Goal: Task Accomplishment & Management: Manage account settings

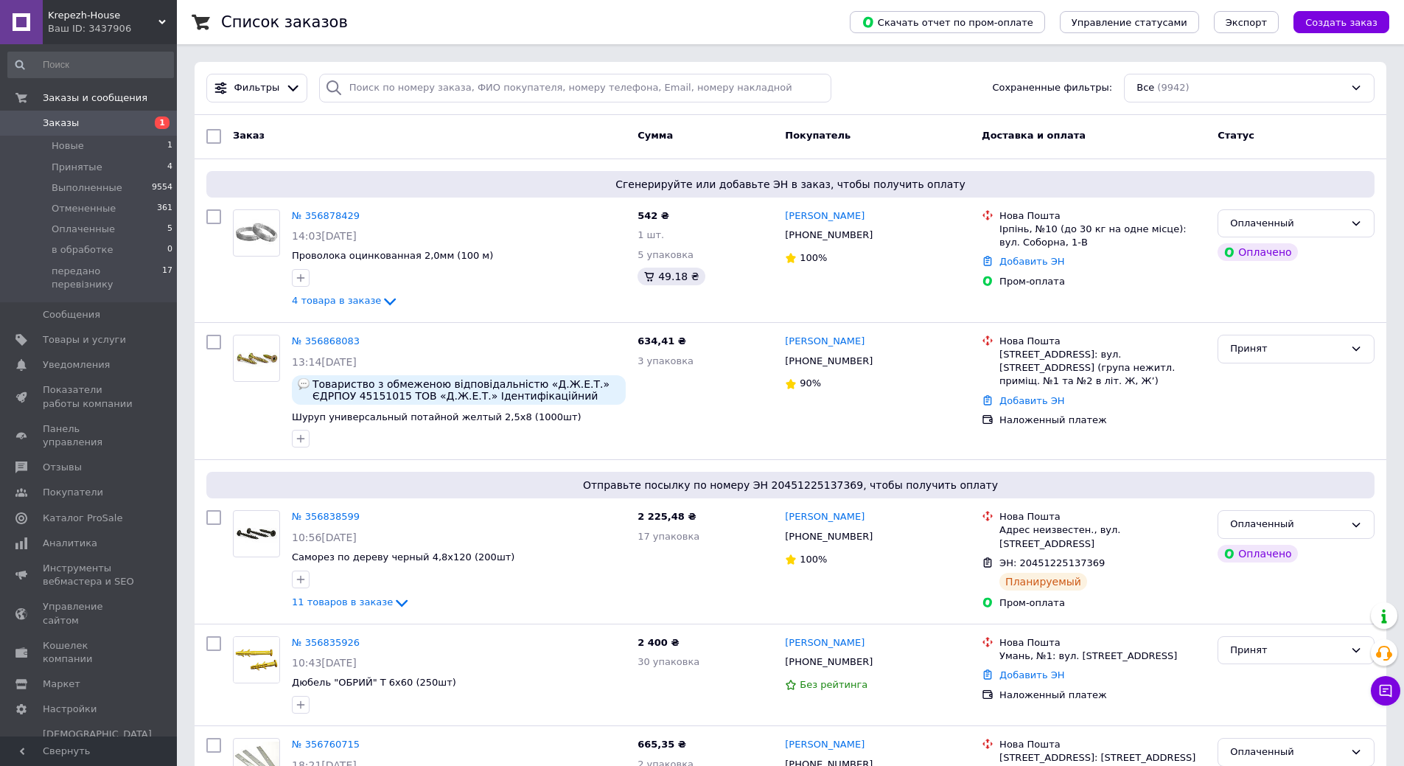
click at [116, 121] on span "Заказы" at bounding box center [90, 122] width 94 height 13
click at [83, 125] on span "Заказы" at bounding box center [90, 122] width 94 height 13
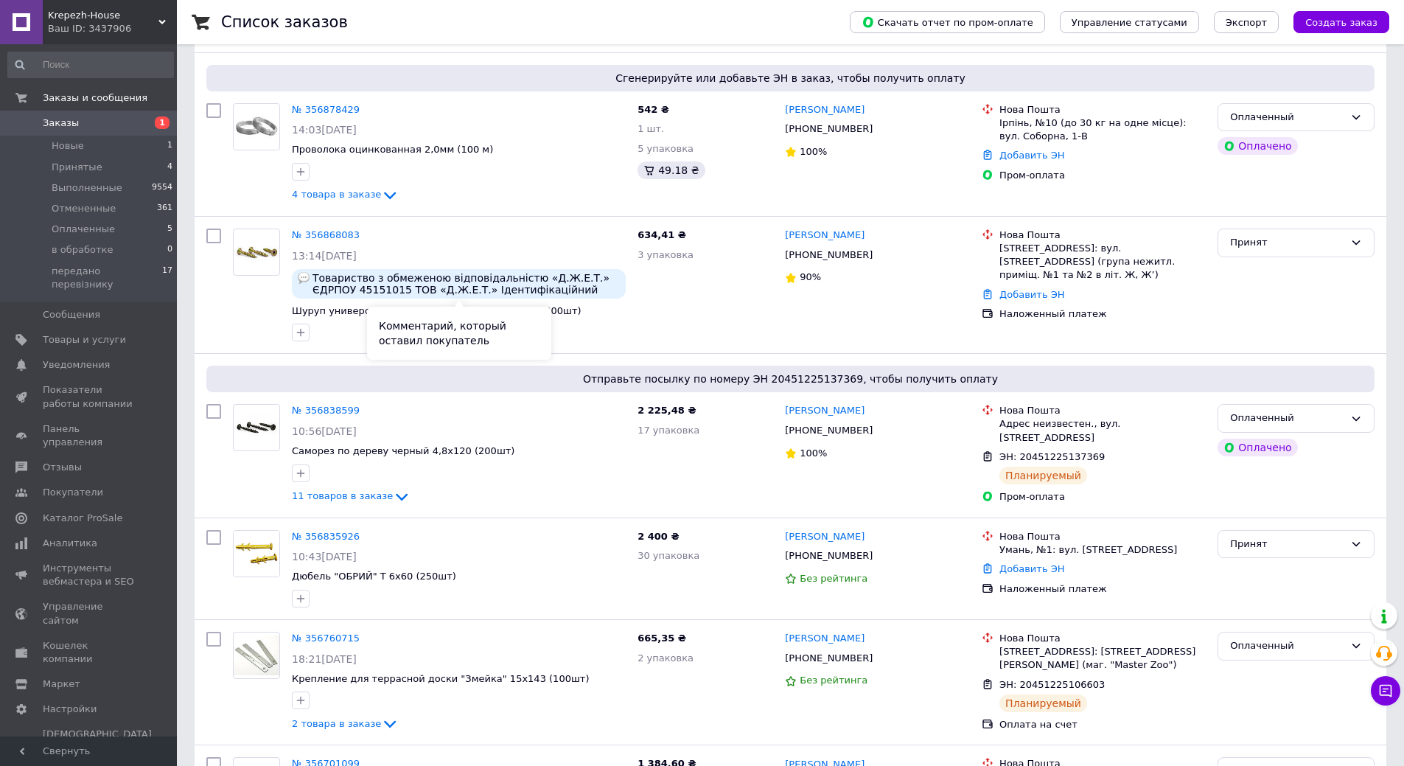
scroll to position [147, 0]
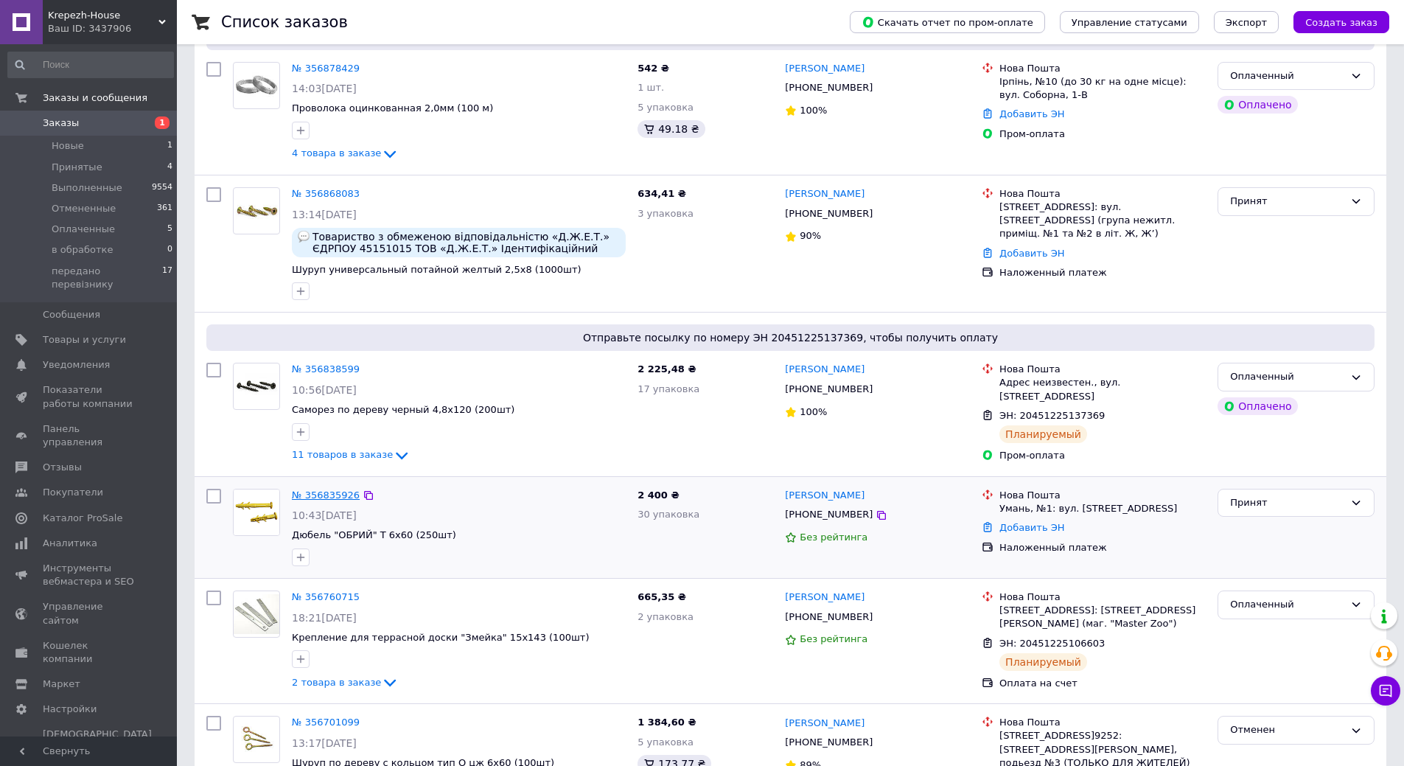
click at [321, 494] on link "№ 356835926" at bounding box center [326, 494] width 68 height 11
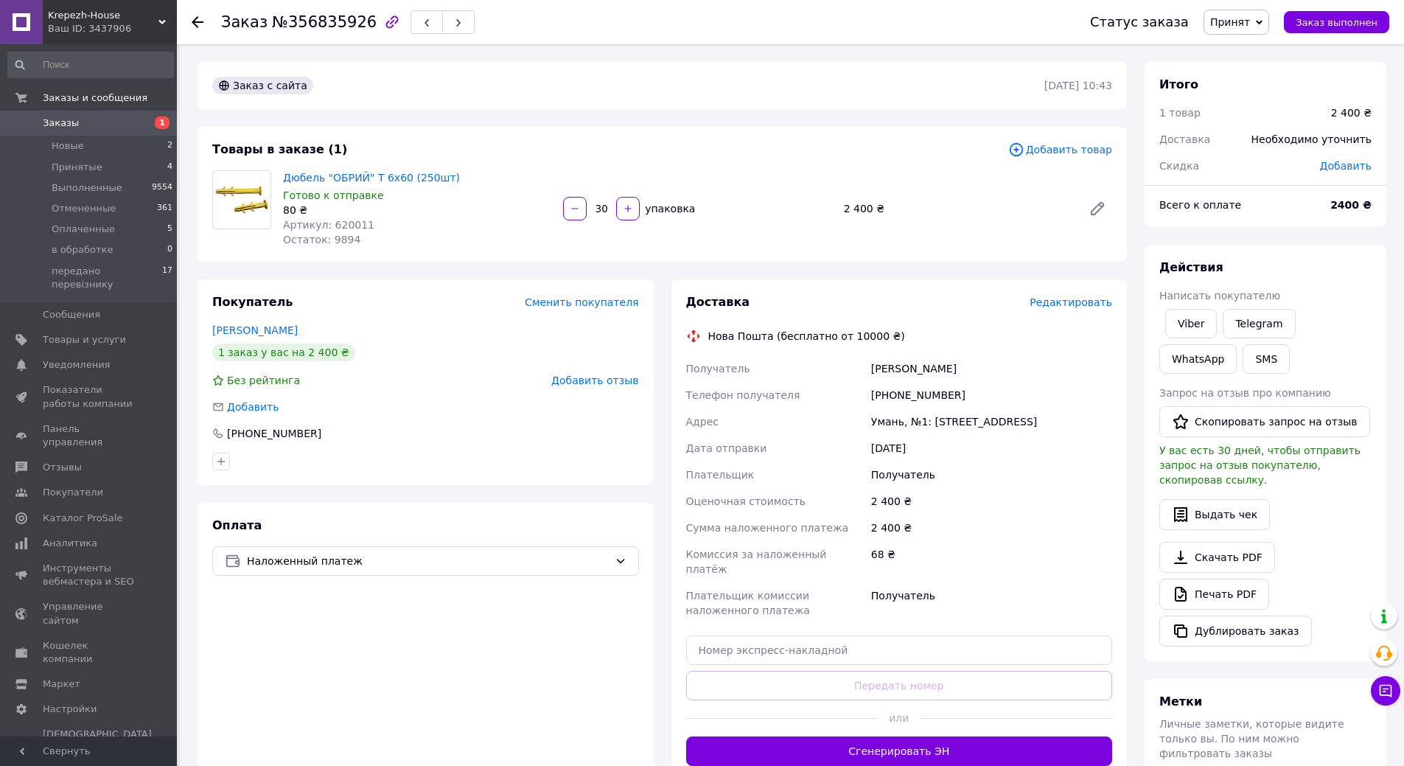
click at [920, 387] on div "[PHONE_NUMBER]" at bounding box center [991, 395] width 247 height 27
copy div "380988484489"
click at [898, 365] on div "[PERSON_NAME]" at bounding box center [991, 368] width 247 height 27
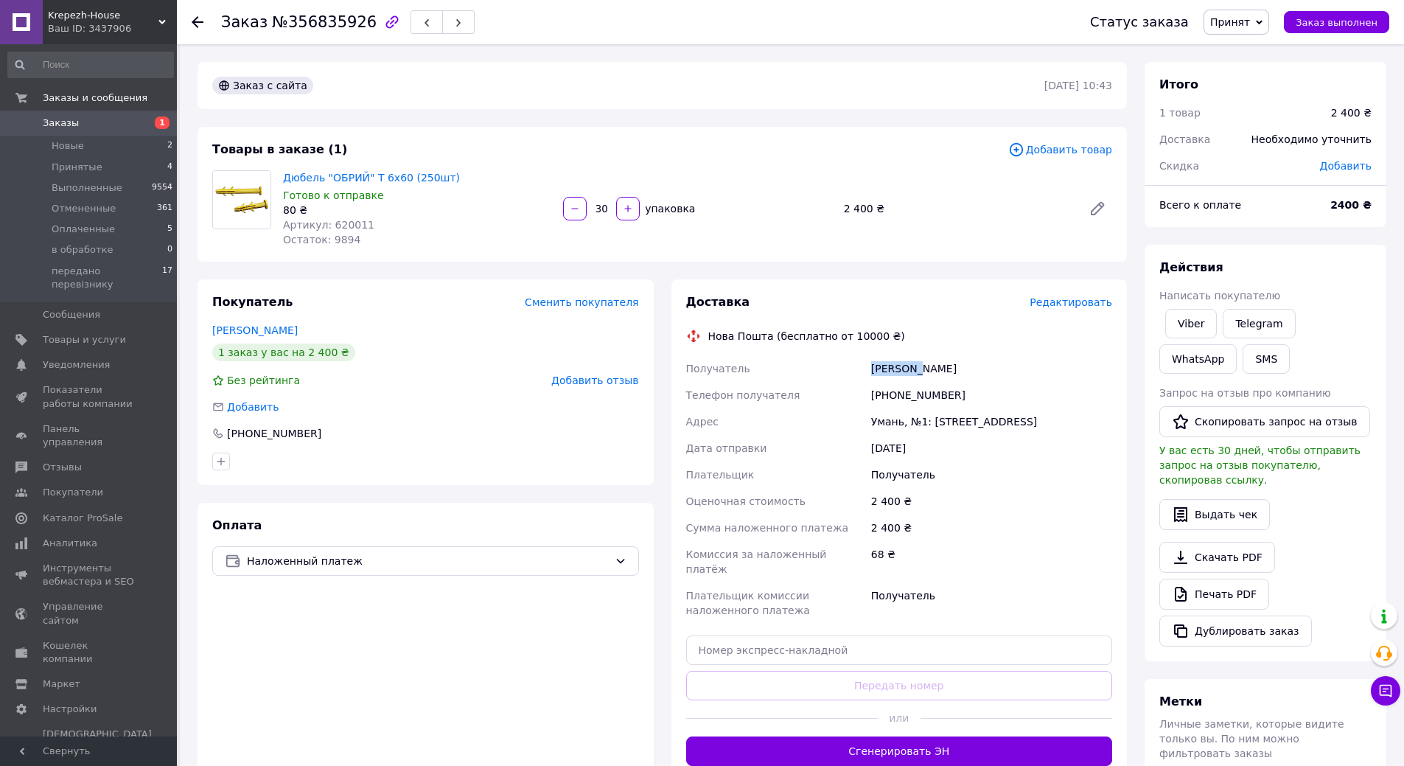
copy div "[PERSON_NAME]"
click at [939, 368] on div "[PERSON_NAME]" at bounding box center [991, 368] width 247 height 27
copy div "[PERSON_NAME]"
click at [881, 426] on div "Умань, №1: [STREET_ADDRESS]" at bounding box center [991, 421] width 247 height 27
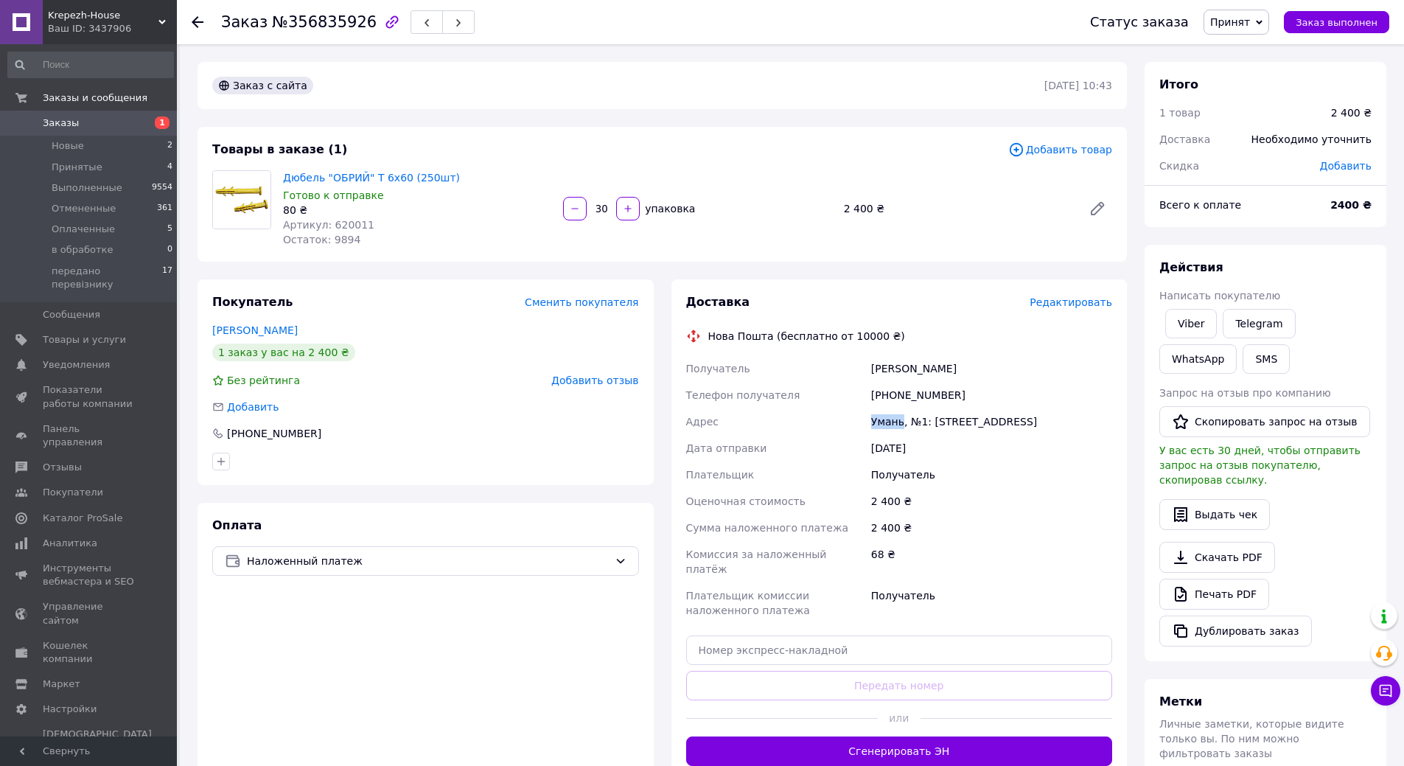
click at [881, 426] on div "Умань, №1: [STREET_ADDRESS]" at bounding box center [991, 421] width 247 height 27
copy div "Умань"
click at [867, 635] on input "text" at bounding box center [899, 649] width 427 height 29
paste input "20451225186215"
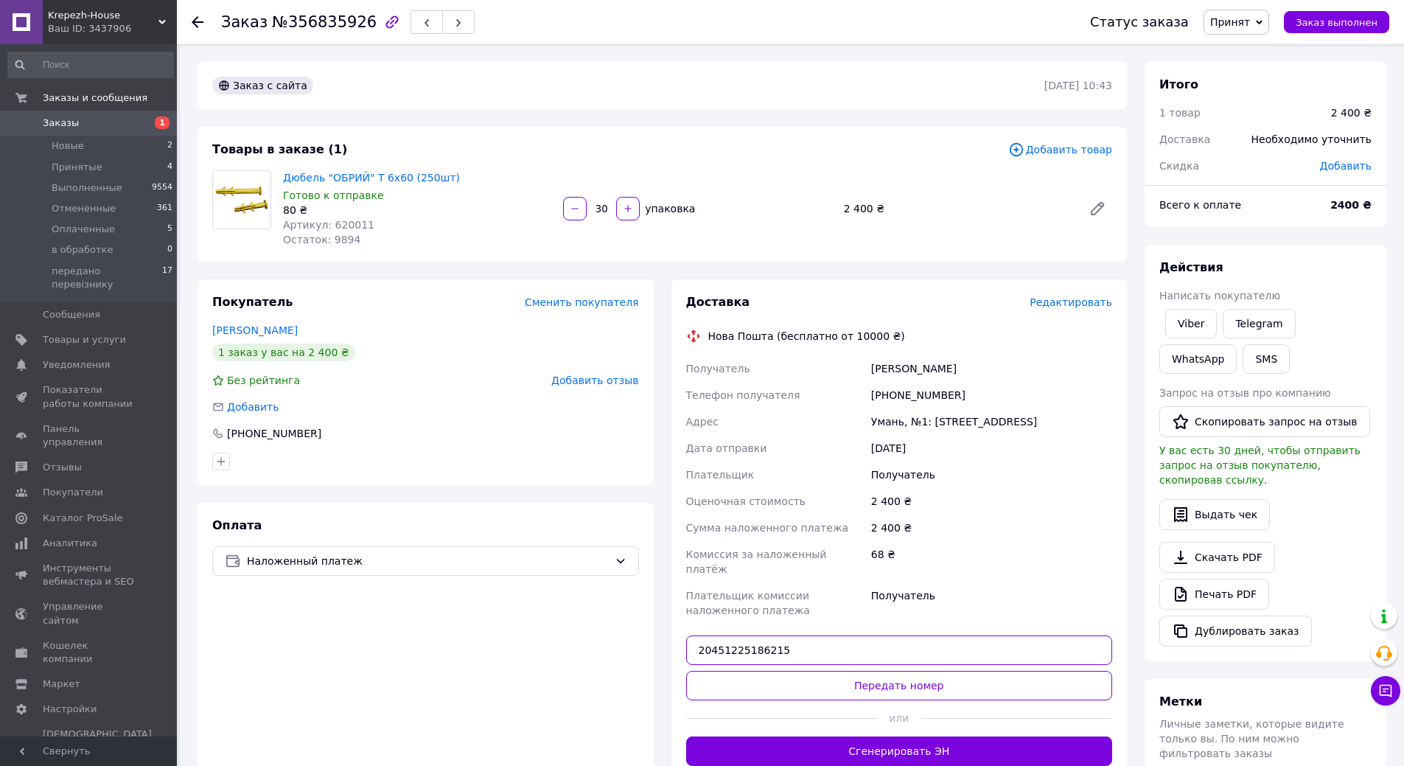
type input "20451225186215"
click at [819, 678] on button "Передать номер" at bounding box center [899, 685] width 427 height 29
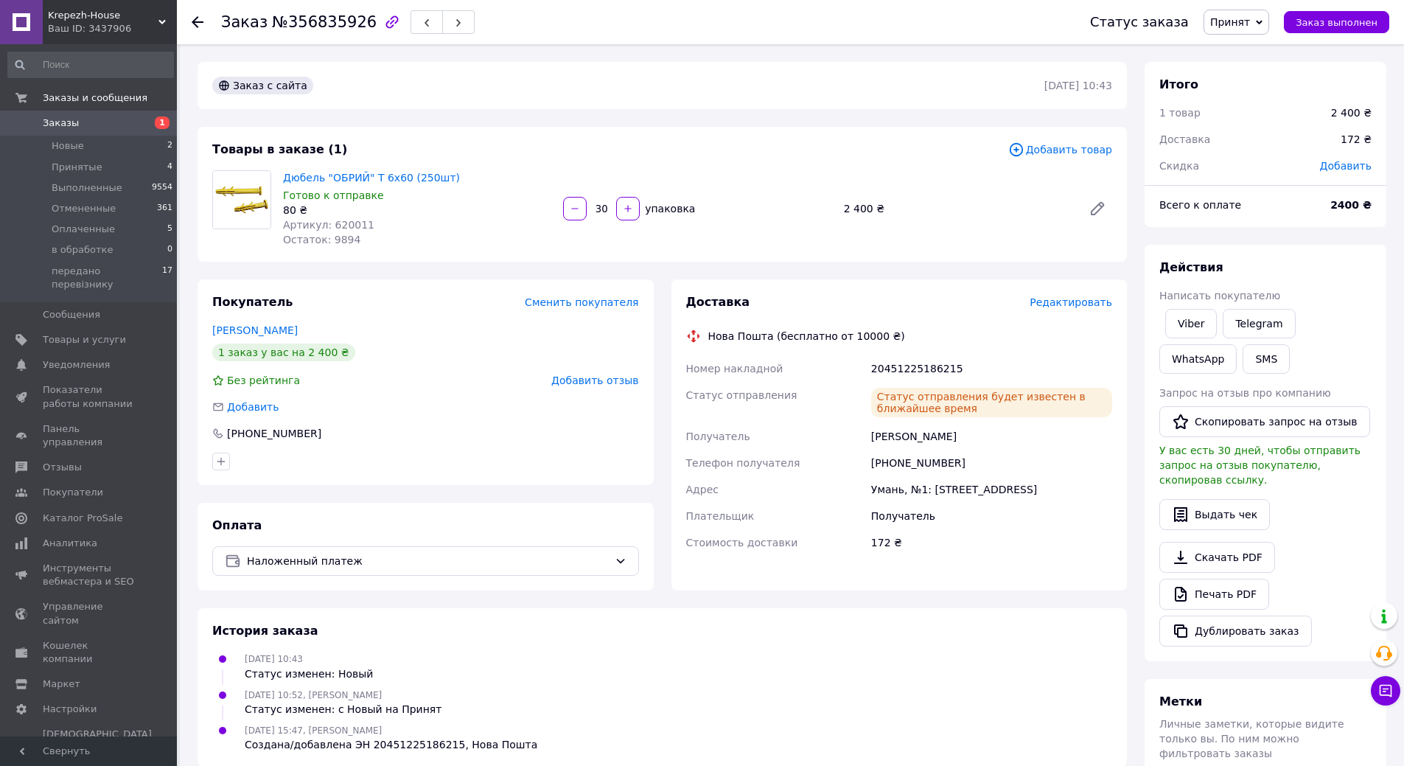
click at [77, 120] on span "Заказы" at bounding box center [90, 122] width 94 height 13
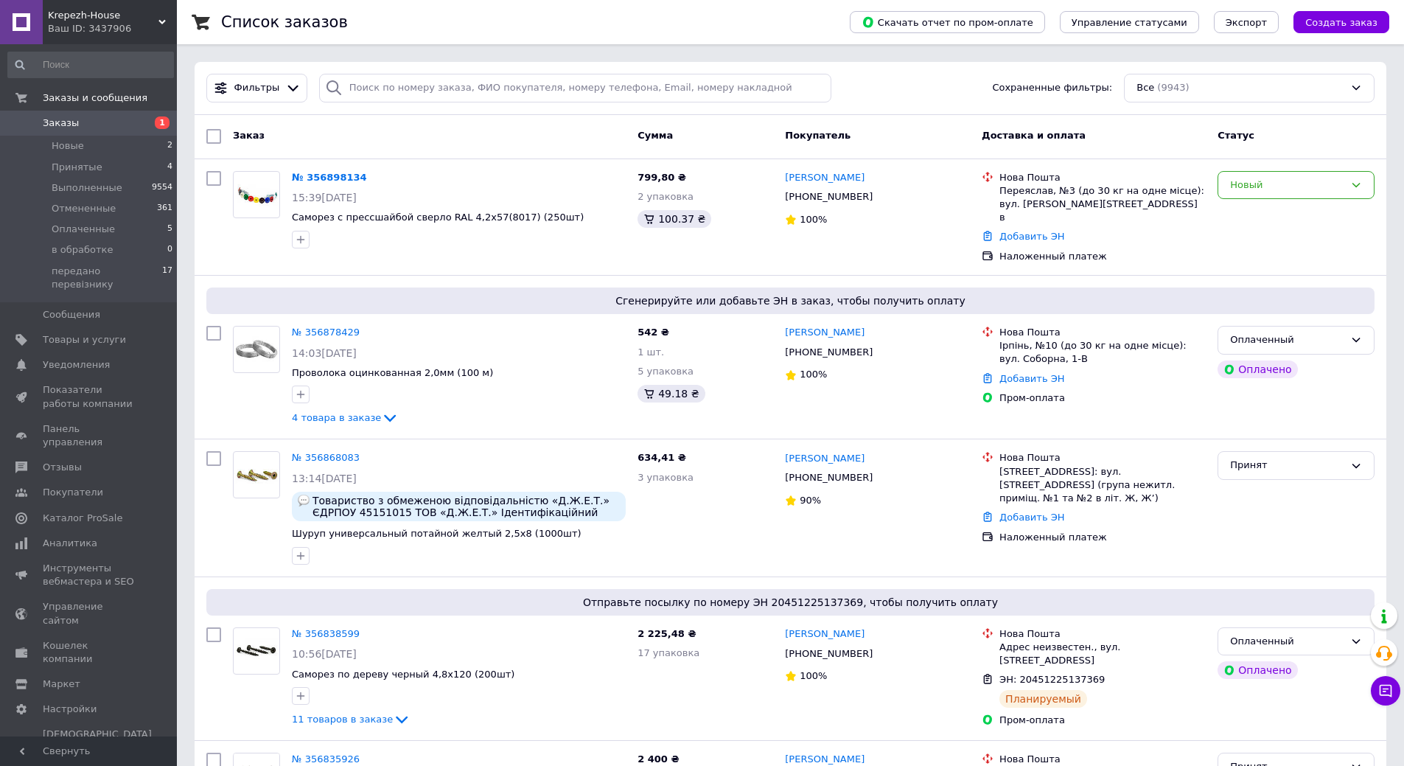
click at [122, 125] on span "Заказы" at bounding box center [90, 122] width 94 height 13
click at [121, 121] on span "Заказы" at bounding box center [90, 122] width 94 height 13
click at [131, 122] on span "Заказы" at bounding box center [90, 122] width 94 height 13
click at [124, 121] on span "Заказы" at bounding box center [90, 122] width 94 height 13
click at [119, 123] on span "Заказы" at bounding box center [90, 122] width 94 height 13
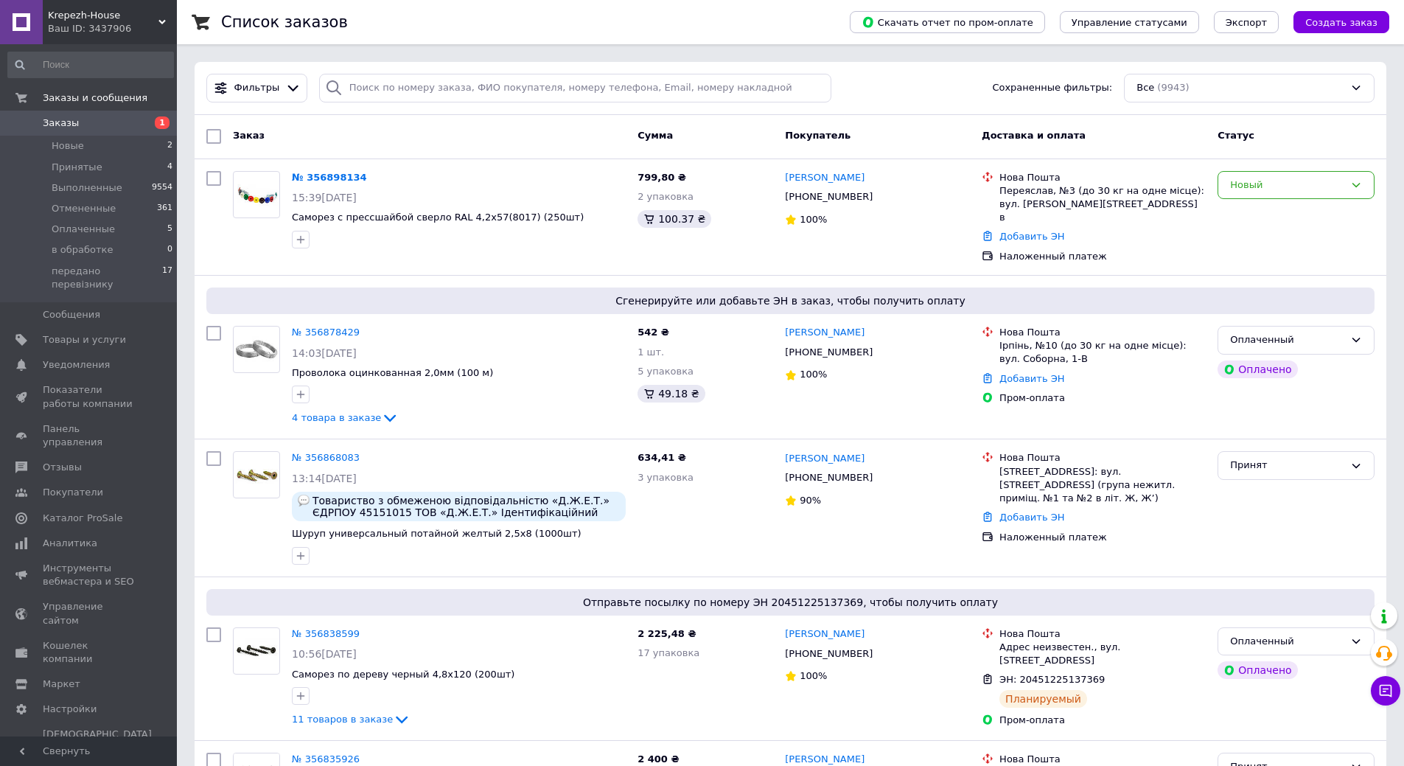
click at [134, 130] on link "Заказы 1" at bounding box center [90, 123] width 181 height 25
click at [105, 118] on span "Заказы" at bounding box center [90, 122] width 94 height 13
click at [109, 358] on span "Уведомления" at bounding box center [90, 364] width 94 height 13
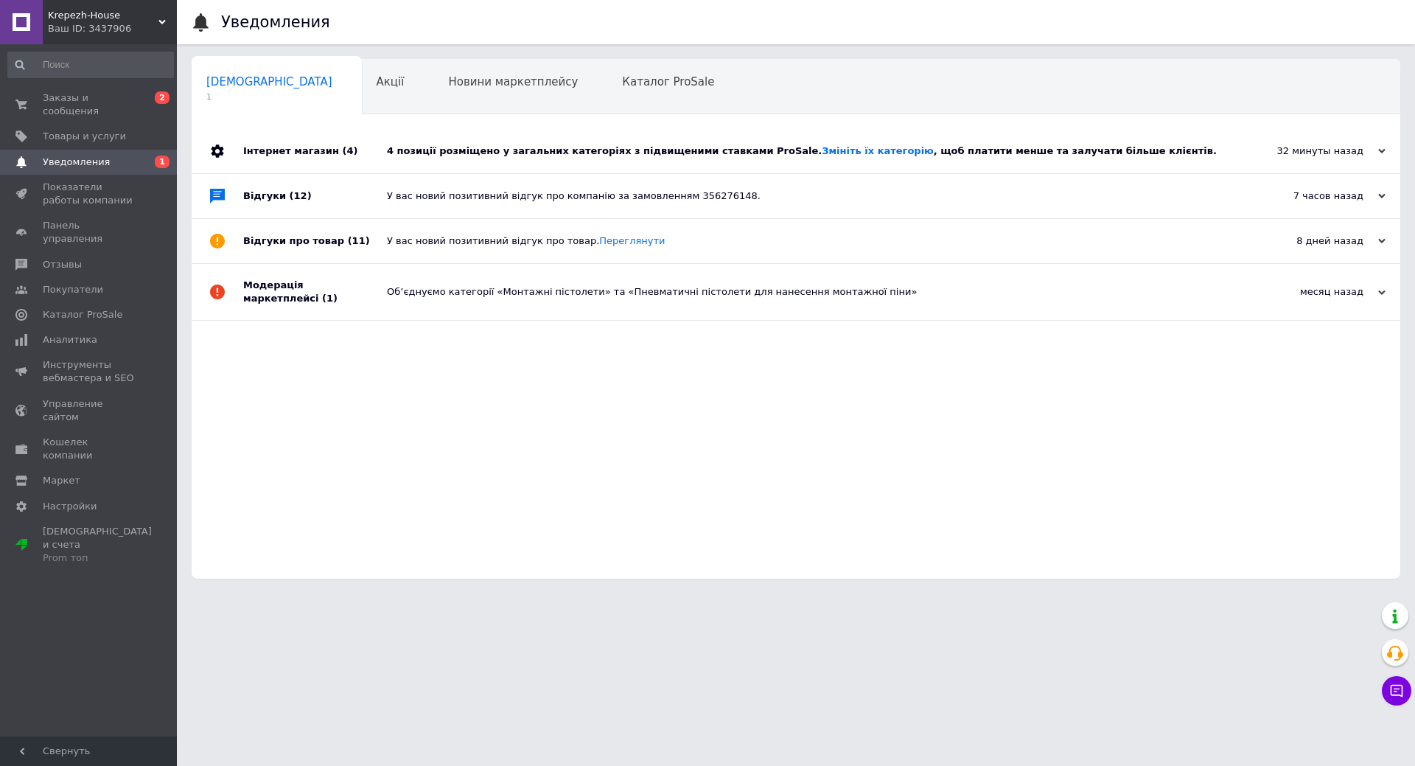
click at [419, 160] on div "4 позиції розміщено у загальних категоріях з підвищеними ставками ProSale. Змін…" at bounding box center [812, 151] width 851 height 44
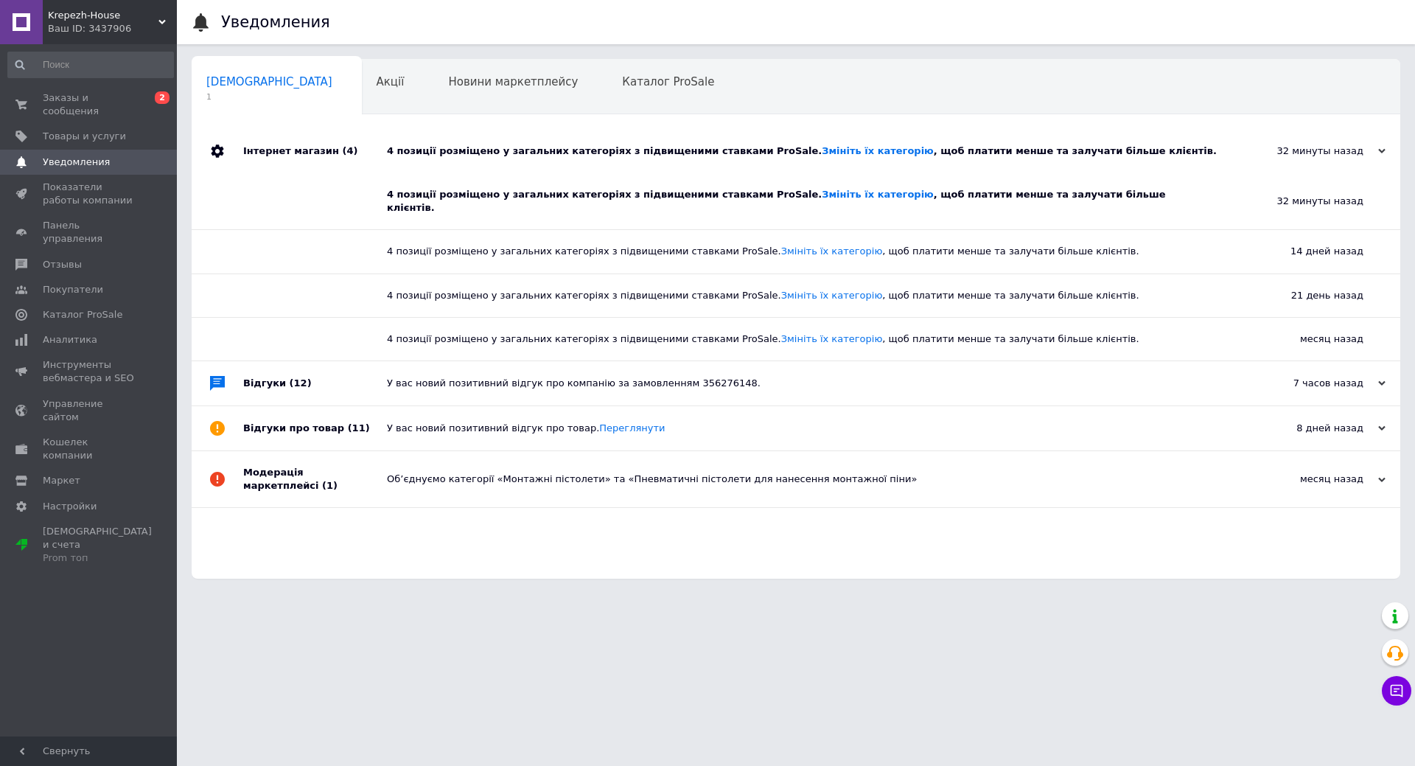
click at [443, 195] on div "4 позиції розміщено у загальних категоріях з підвищеними ставками ProSale. Змін…" at bounding box center [801, 201] width 829 height 27
click at [120, 102] on span "Заказы и сообщения" at bounding box center [90, 104] width 94 height 27
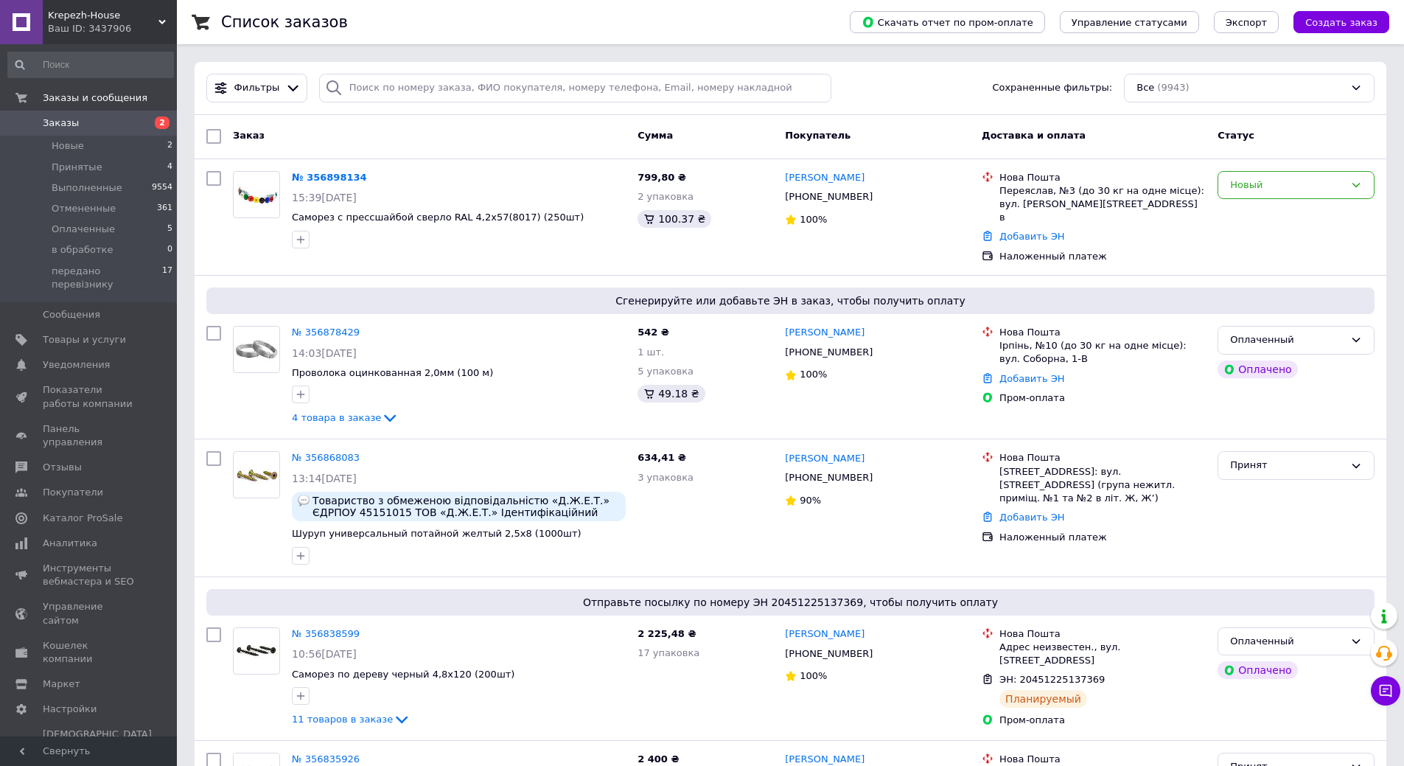
click at [133, 121] on span "Заказы" at bounding box center [90, 122] width 94 height 13
click at [114, 130] on span "Заказы" at bounding box center [90, 122] width 94 height 13
click at [352, 5] on div "Список заказов" at bounding box center [520, 22] width 599 height 44
click at [110, 118] on span "Заказы" at bounding box center [90, 122] width 94 height 13
click at [101, 121] on span "Заказы" at bounding box center [90, 122] width 94 height 13
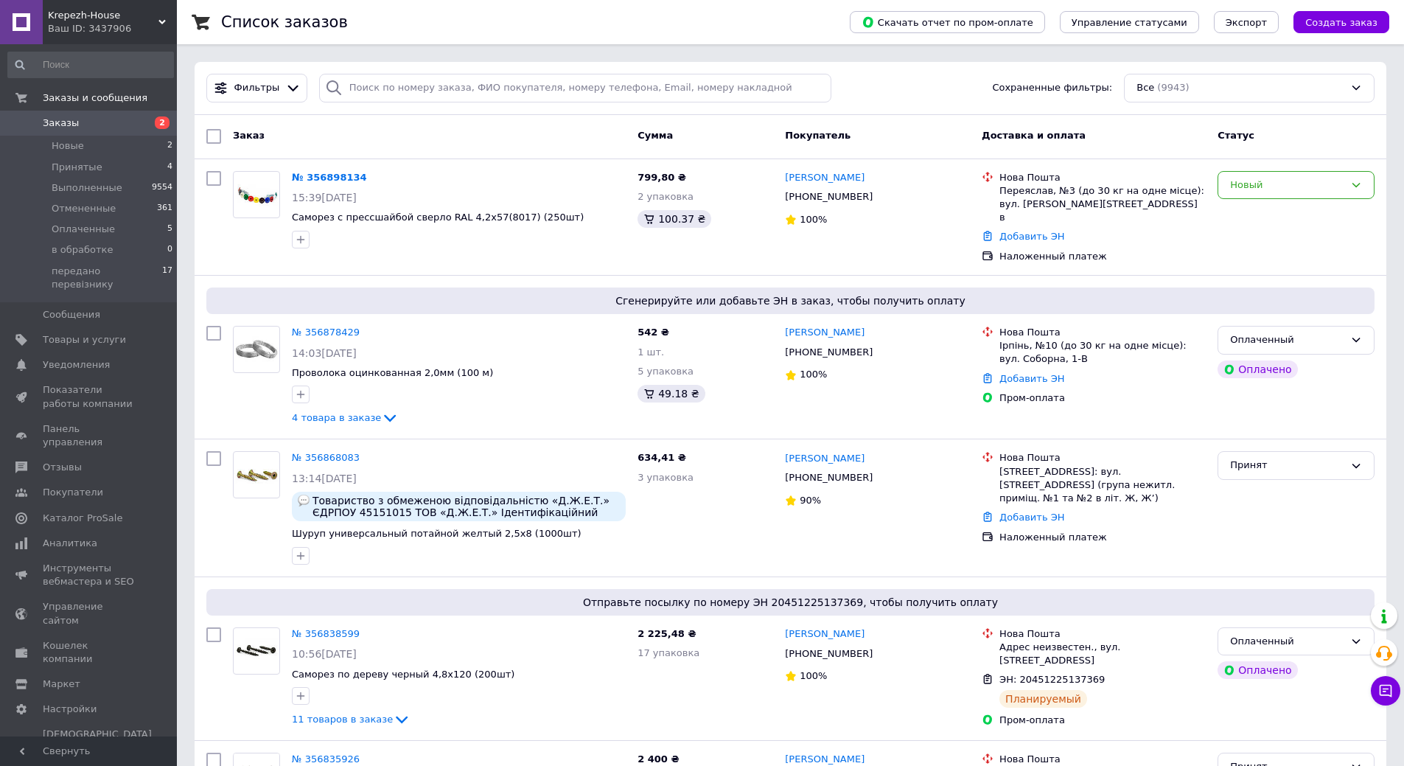
click at [129, 125] on span "Заказы" at bounding box center [90, 122] width 94 height 13
click at [91, 127] on span "Заказы" at bounding box center [90, 122] width 94 height 13
click at [116, 124] on span "Заказы" at bounding box center [90, 122] width 94 height 13
click at [139, 130] on span "2" at bounding box center [156, 122] width 41 height 13
click at [139, 266] on span "передано перевізнику" at bounding box center [107, 278] width 111 height 27
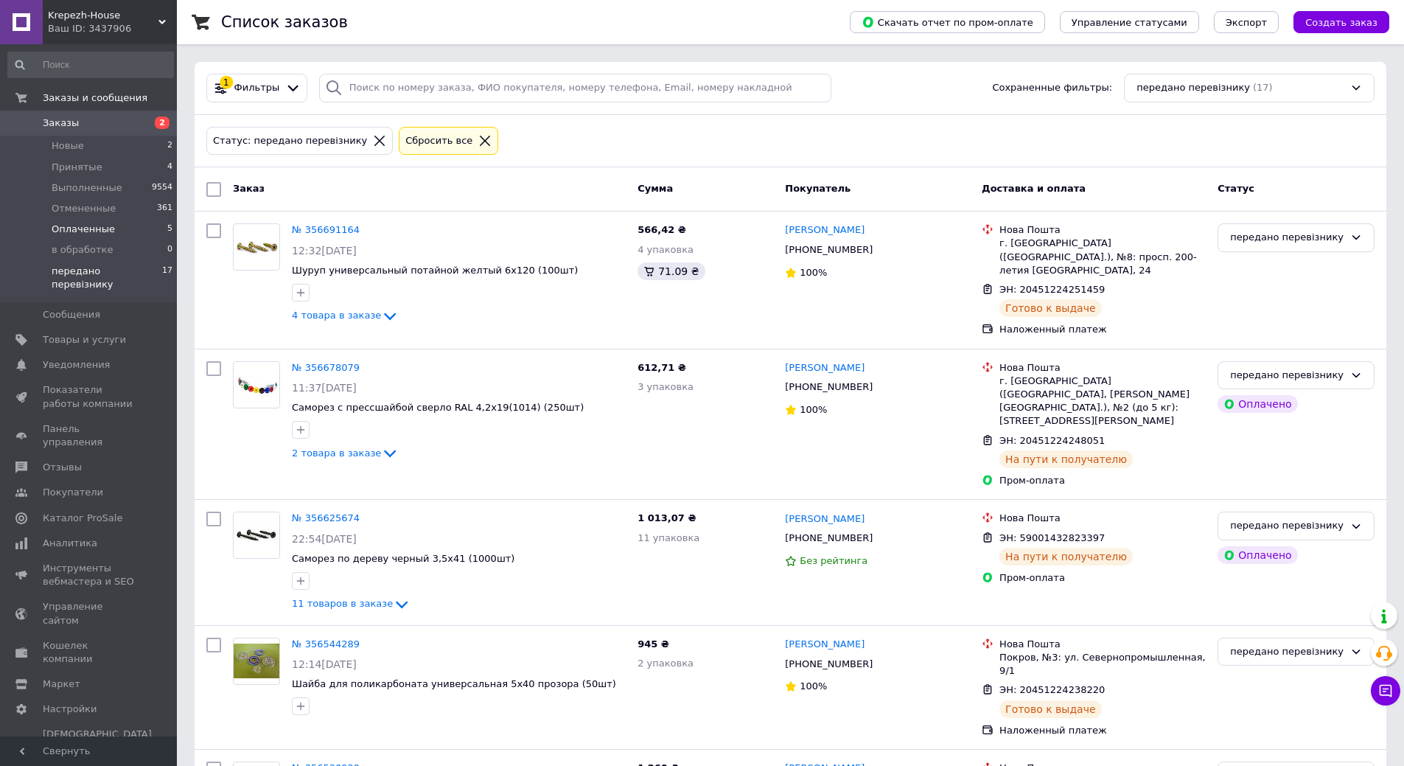
click at [131, 225] on li "Оплаченные 5" at bounding box center [90, 229] width 181 height 21
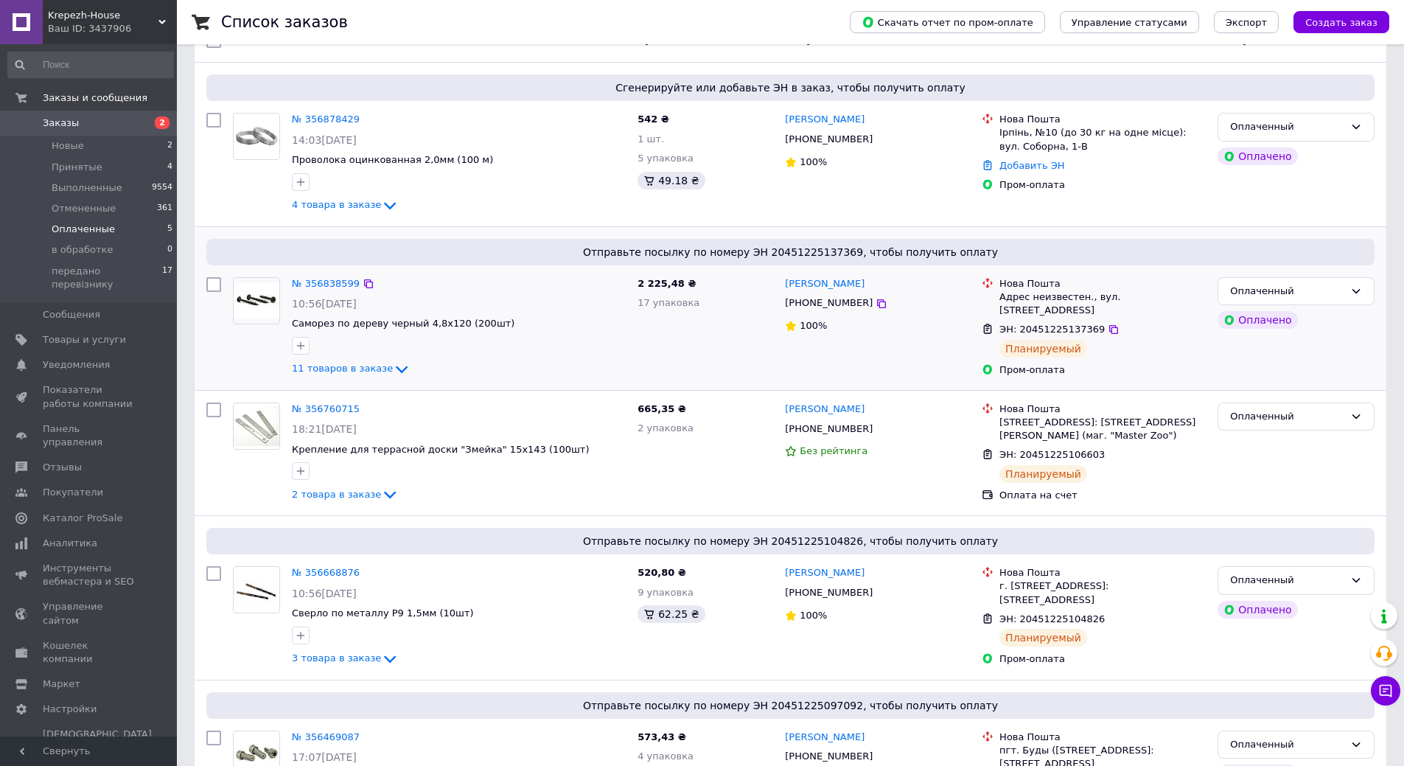
scroll to position [243, 0]
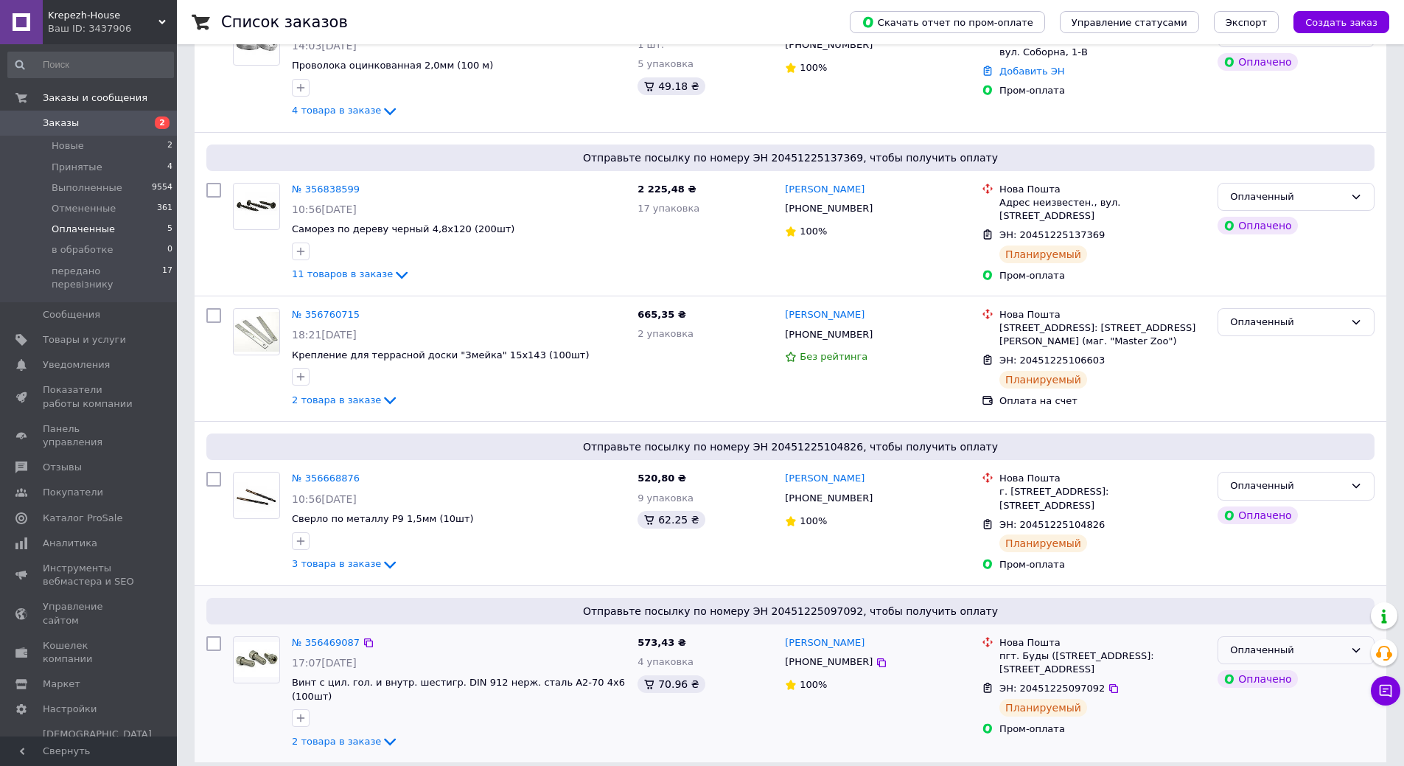
click at [1309, 650] on div "Оплаченный" at bounding box center [1287, 650] width 114 height 15
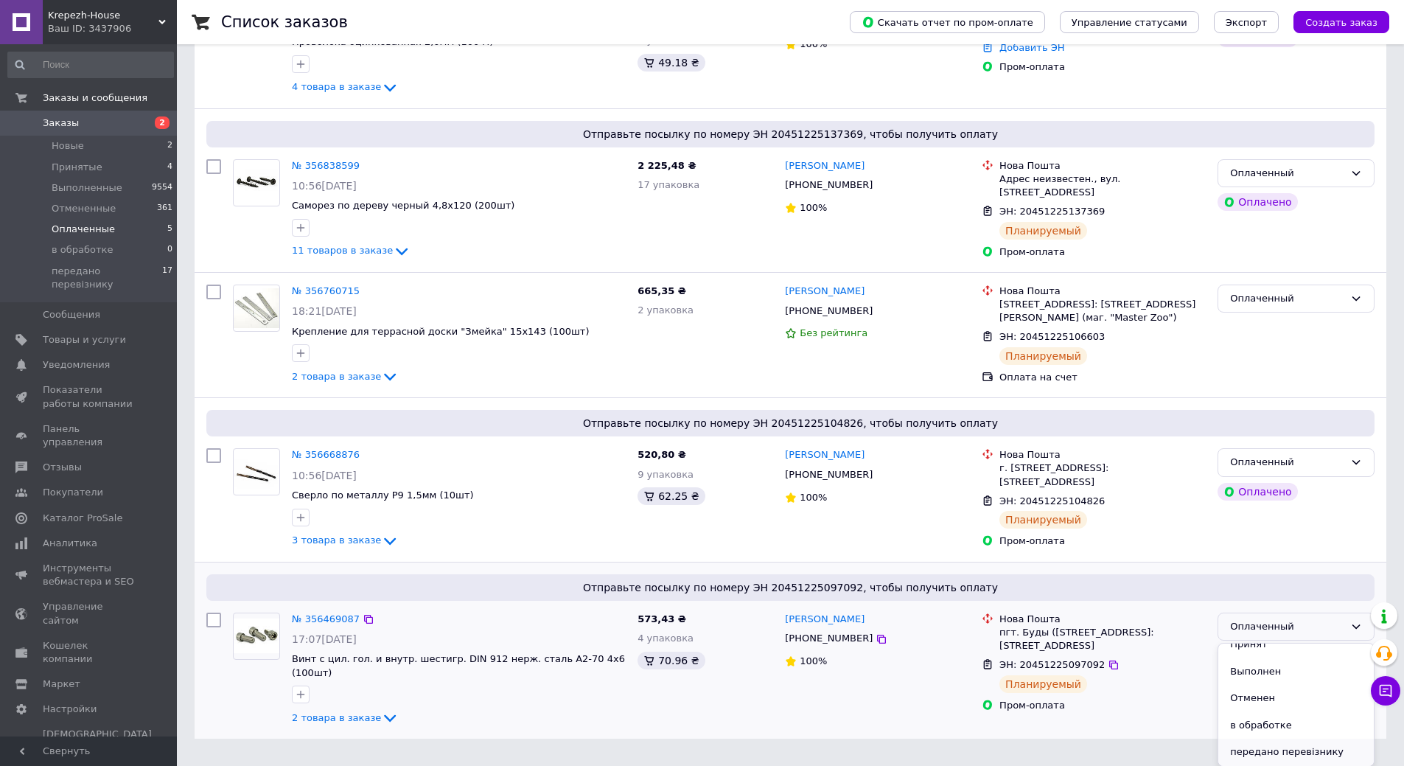
click at [1288, 751] on li "передано перевізнику" at bounding box center [1295, 751] width 155 height 27
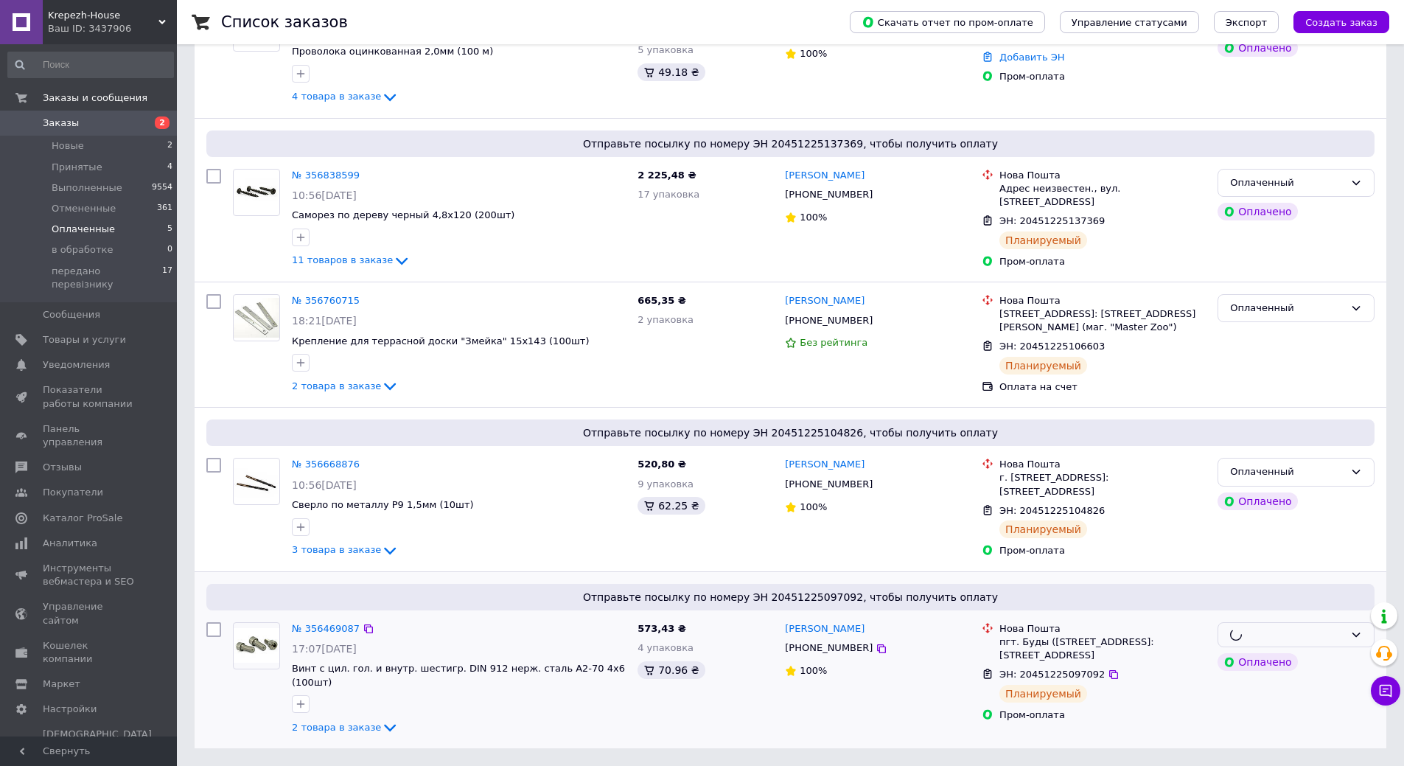
scroll to position [243, 0]
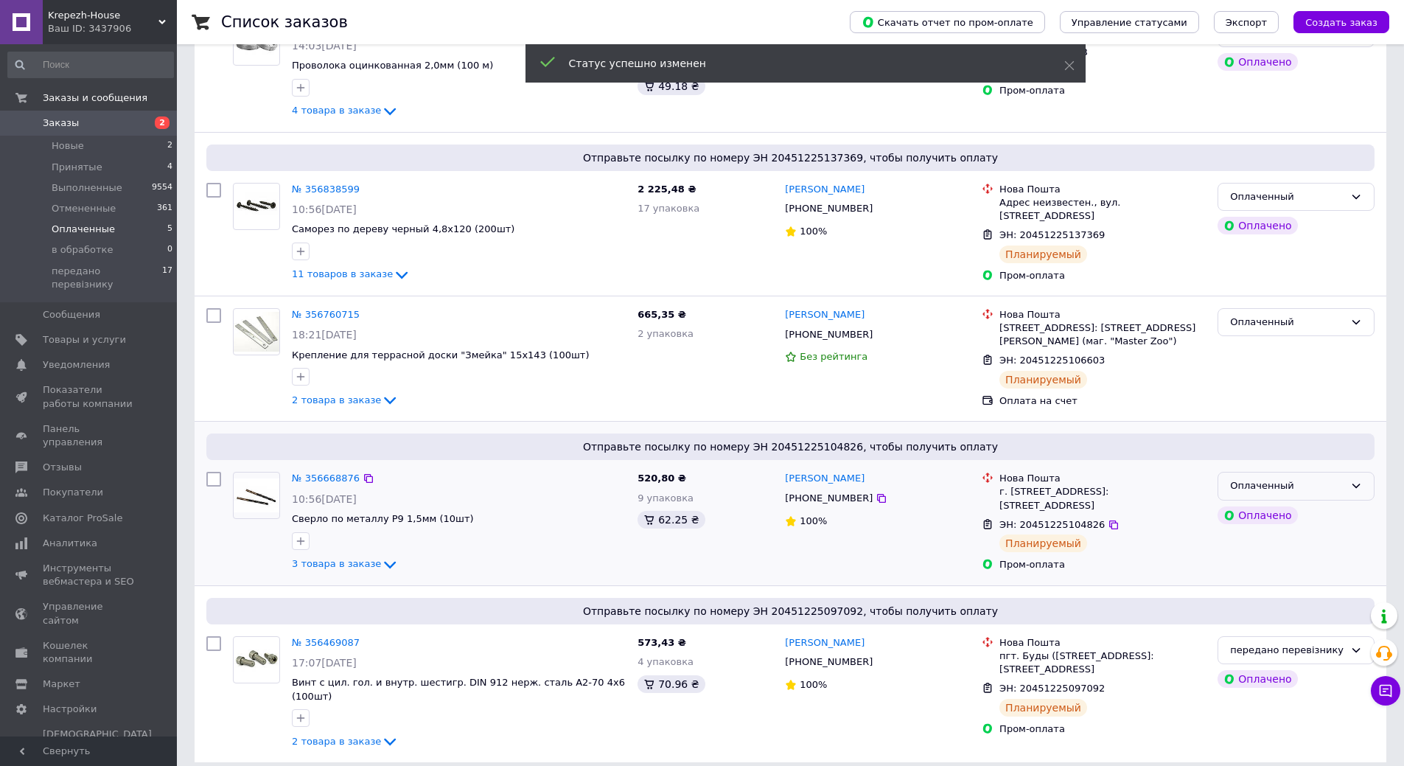
click at [1306, 491] on div "Оплаченный" at bounding box center [1287, 485] width 114 height 15
click at [1286, 607] on li "передано перевізнику" at bounding box center [1295, 611] width 155 height 27
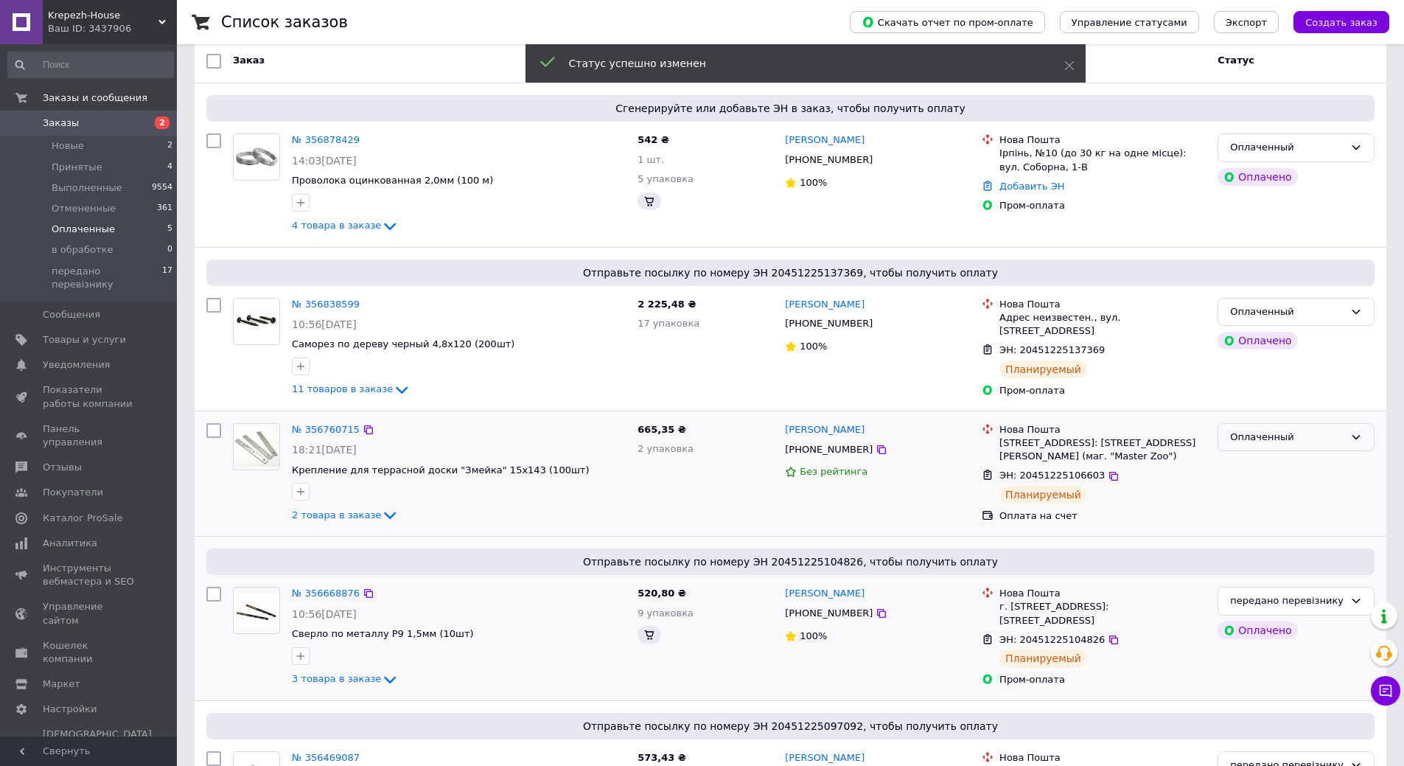
scroll to position [169, 0]
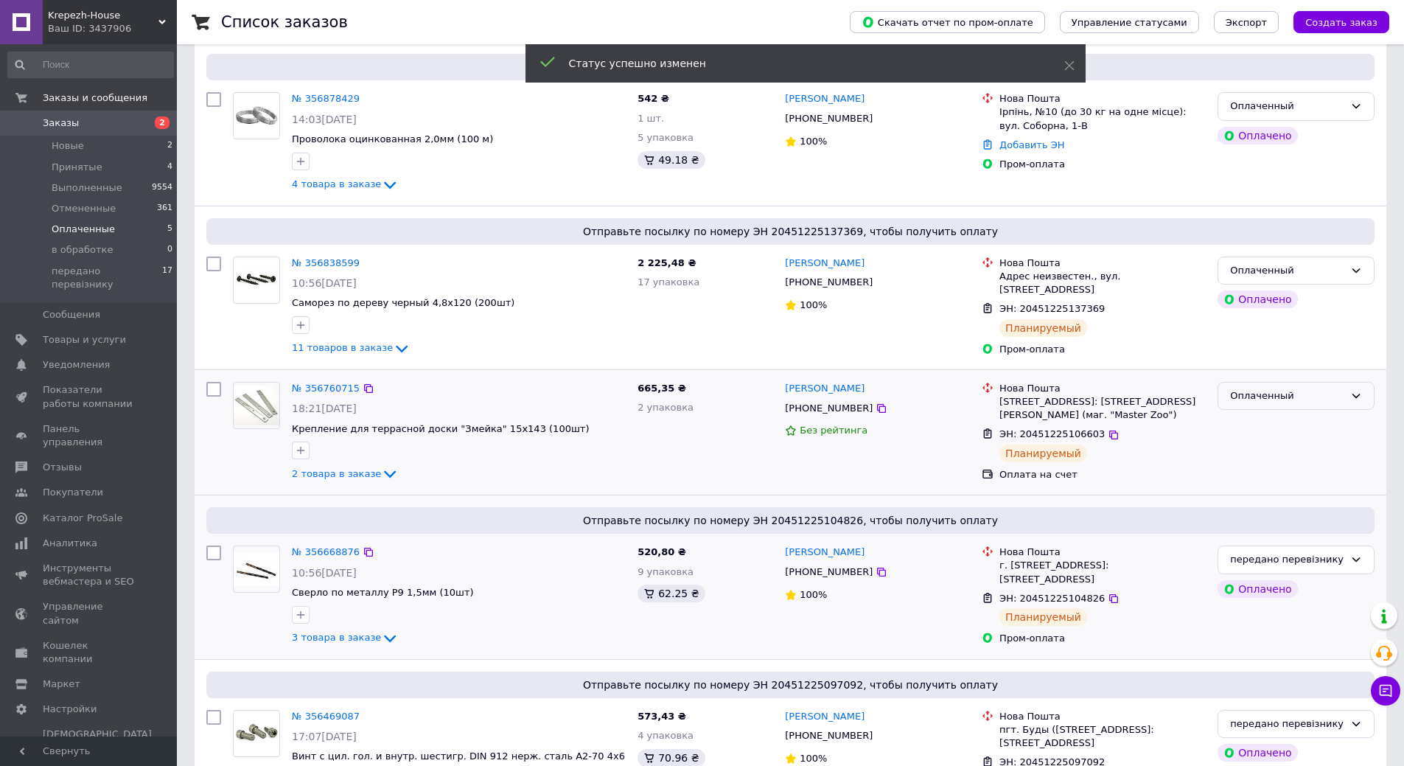
click at [1314, 399] on div "Оплаченный" at bounding box center [1287, 395] width 114 height 15
click at [1295, 520] on li "передано перевізнику" at bounding box center [1295, 521] width 155 height 27
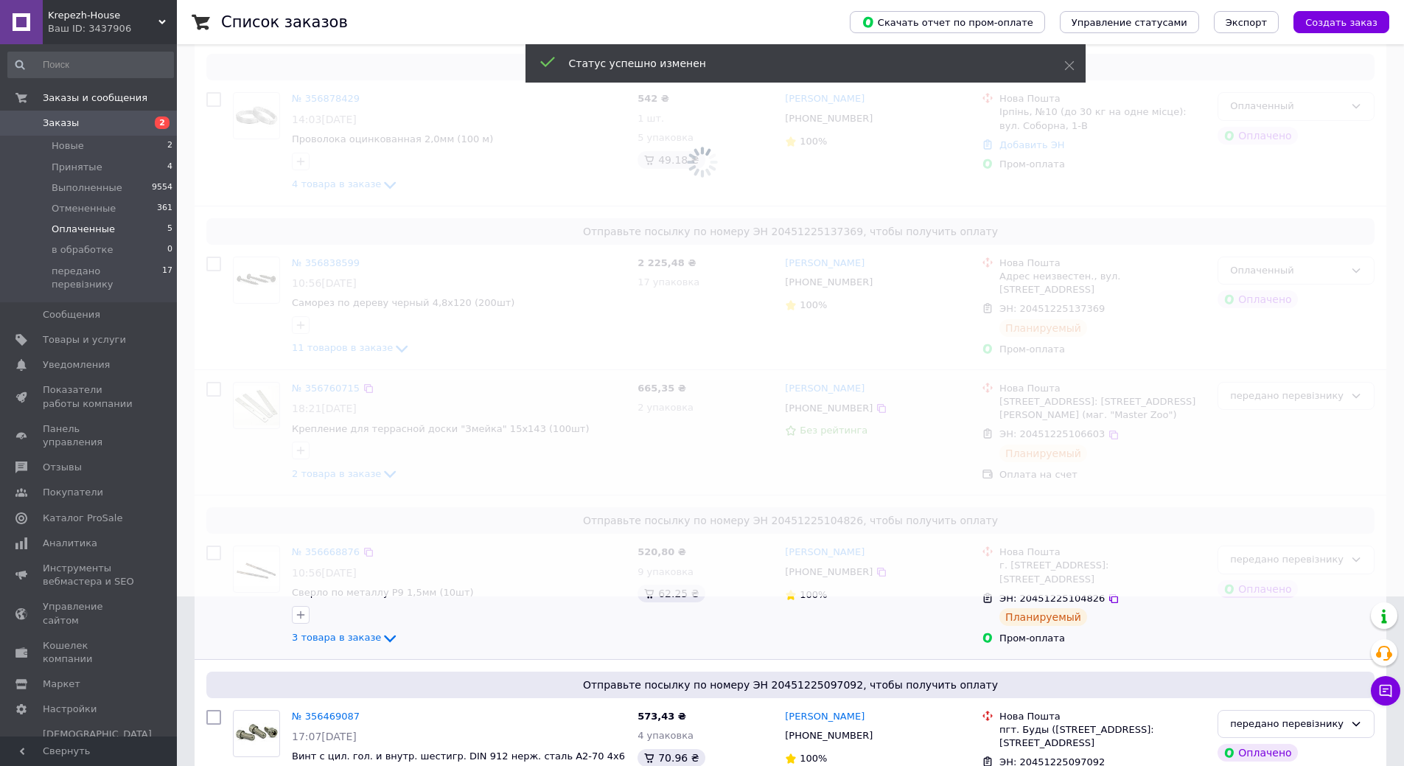
scroll to position [59, 0]
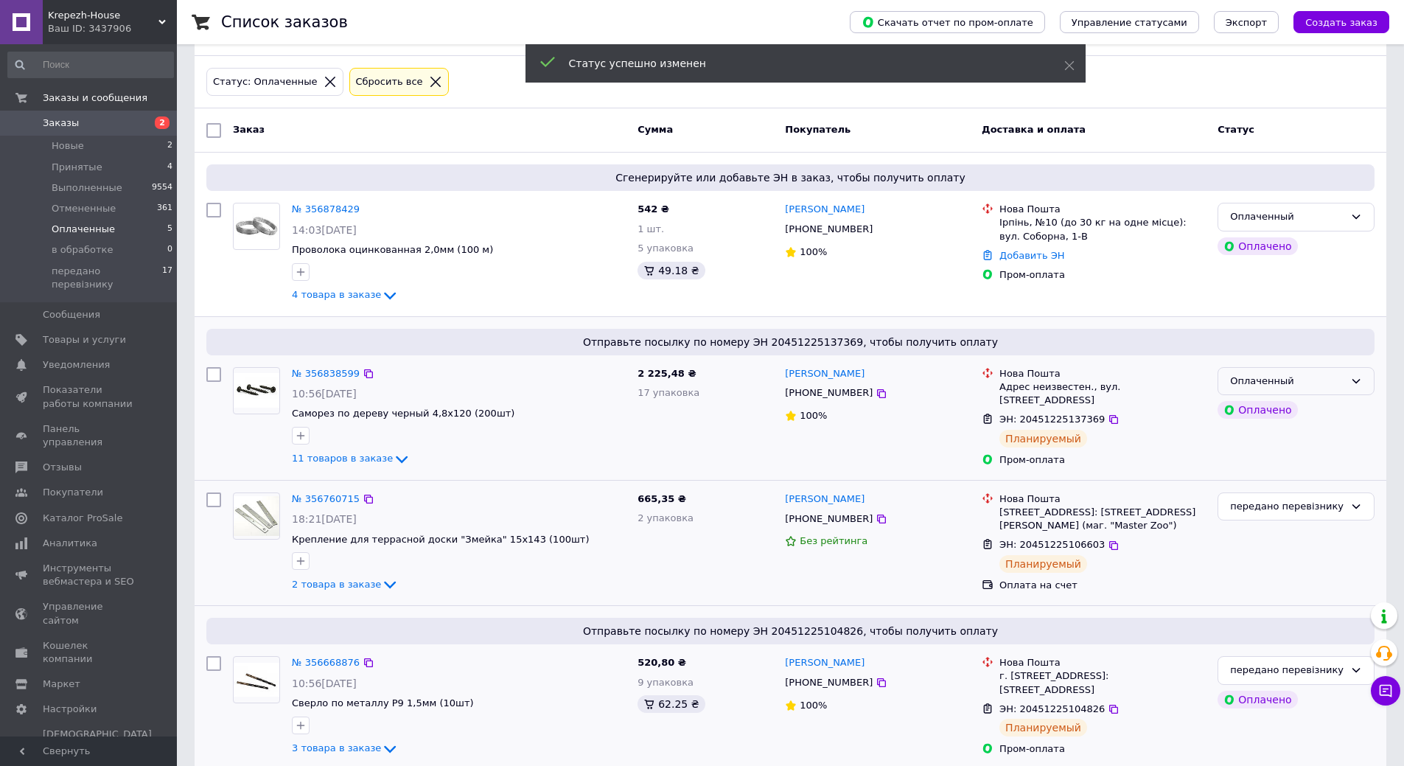
click at [1314, 382] on div "Оплаченный" at bounding box center [1287, 381] width 114 height 15
click at [1287, 500] on li "передано перевізнику" at bounding box center [1295, 506] width 155 height 27
click at [355, 295] on span "4 товара в заказе" at bounding box center [336, 294] width 89 height 11
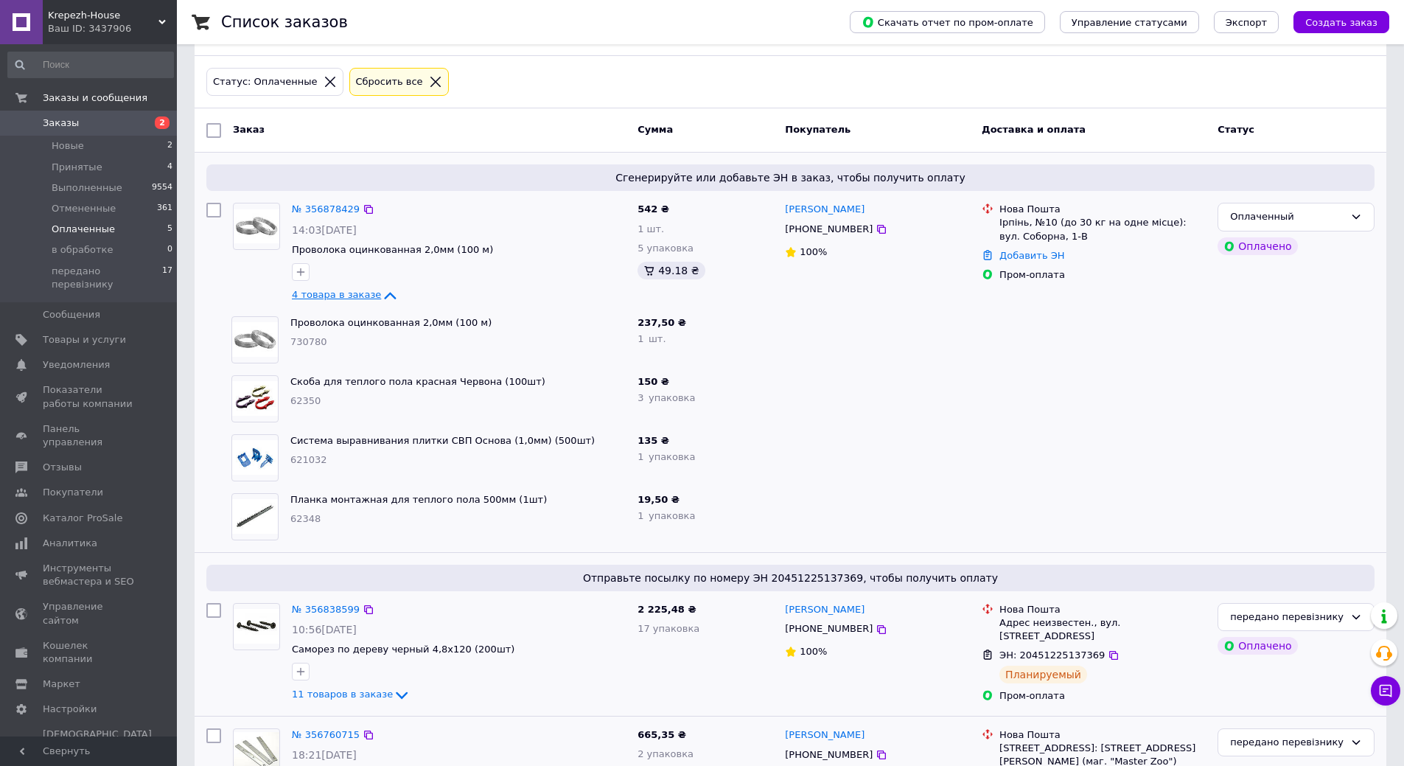
click at [355, 295] on span "4 товара в заказе" at bounding box center [336, 294] width 89 height 11
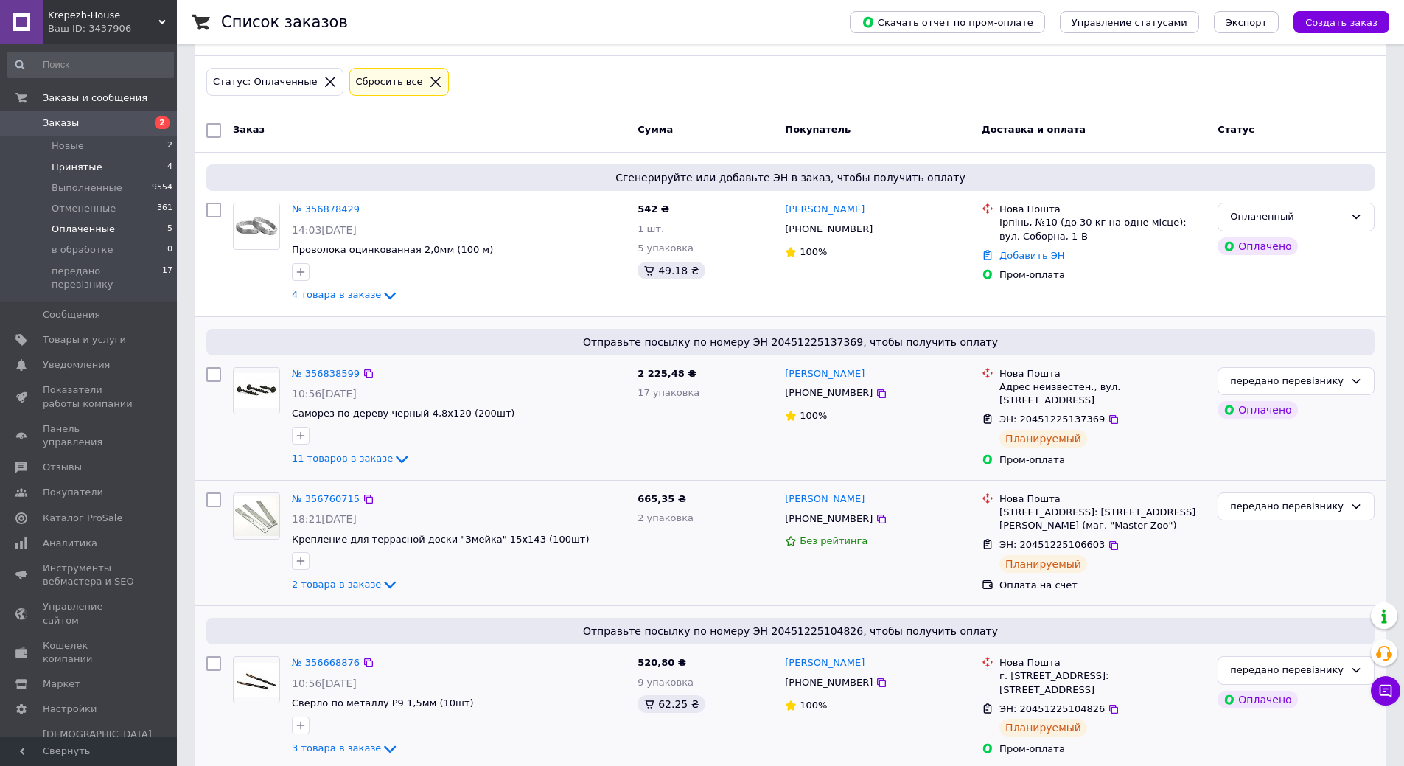
click at [114, 169] on li "Принятые 4" at bounding box center [90, 167] width 181 height 21
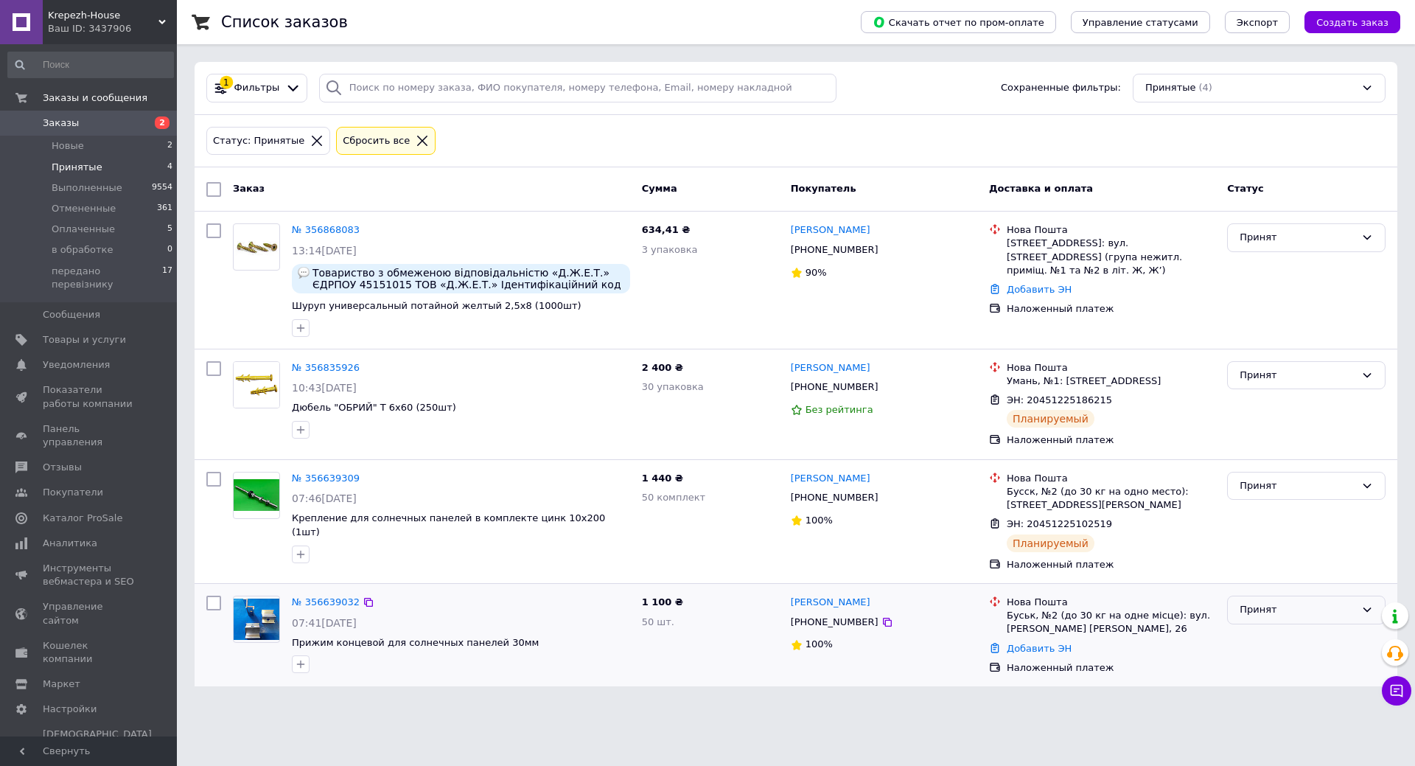
click at [1341, 609] on div "Принят" at bounding box center [1297, 609] width 116 height 15
click at [1309, 640] on li "Выполнен" at bounding box center [1306, 640] width 157 height 27
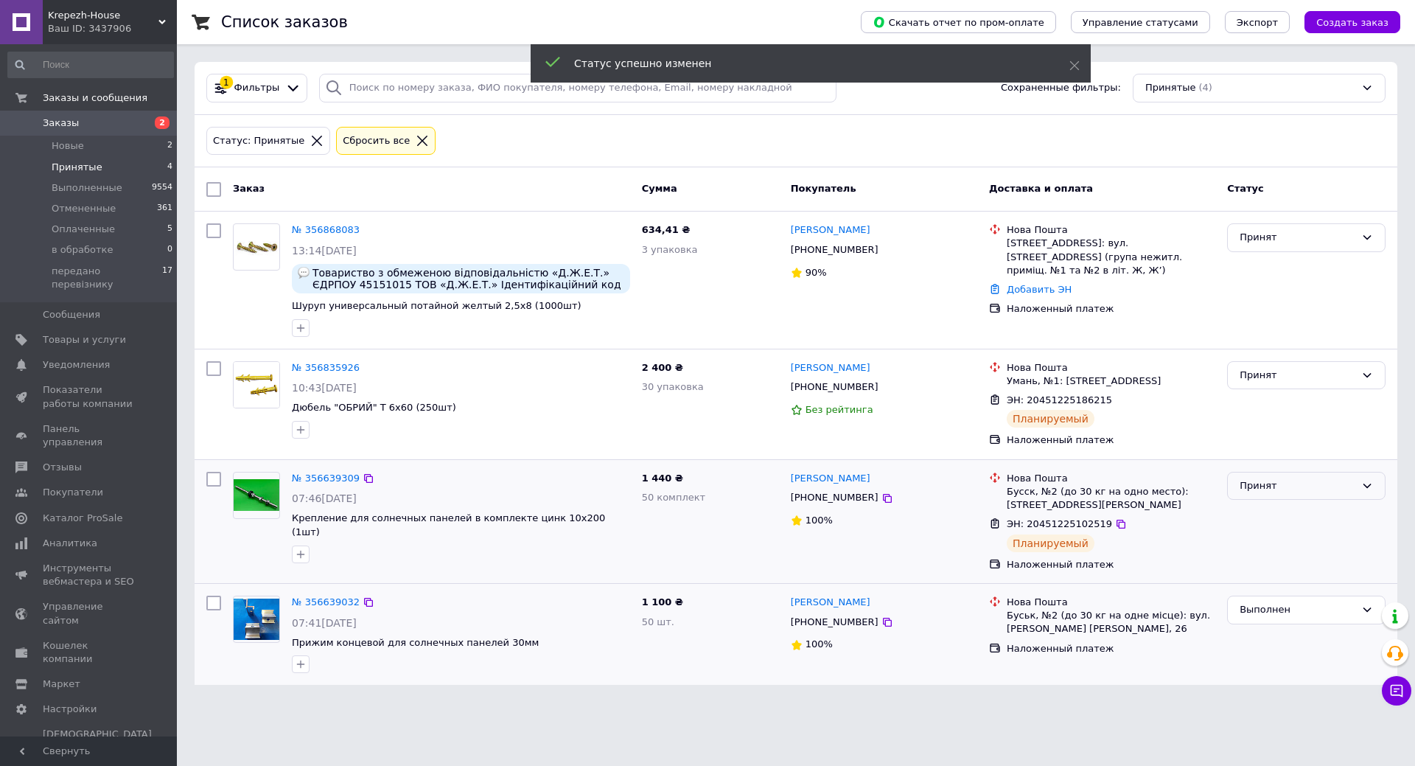
click at [1319, 492] on div "Принят" at bounding box center [1297, 485] width 116 height 15
click at [1290, 609] on li "передано перевізнику" at bounding box center [1306, 611] width 157 height 27
click at [1330, 382] on div "Принят" at bounding box center [1297, 375] width 116 height 15
click at [1300, 500] on li "передано перевізнику" at bounding box center [1306, 500] width 157 height 27
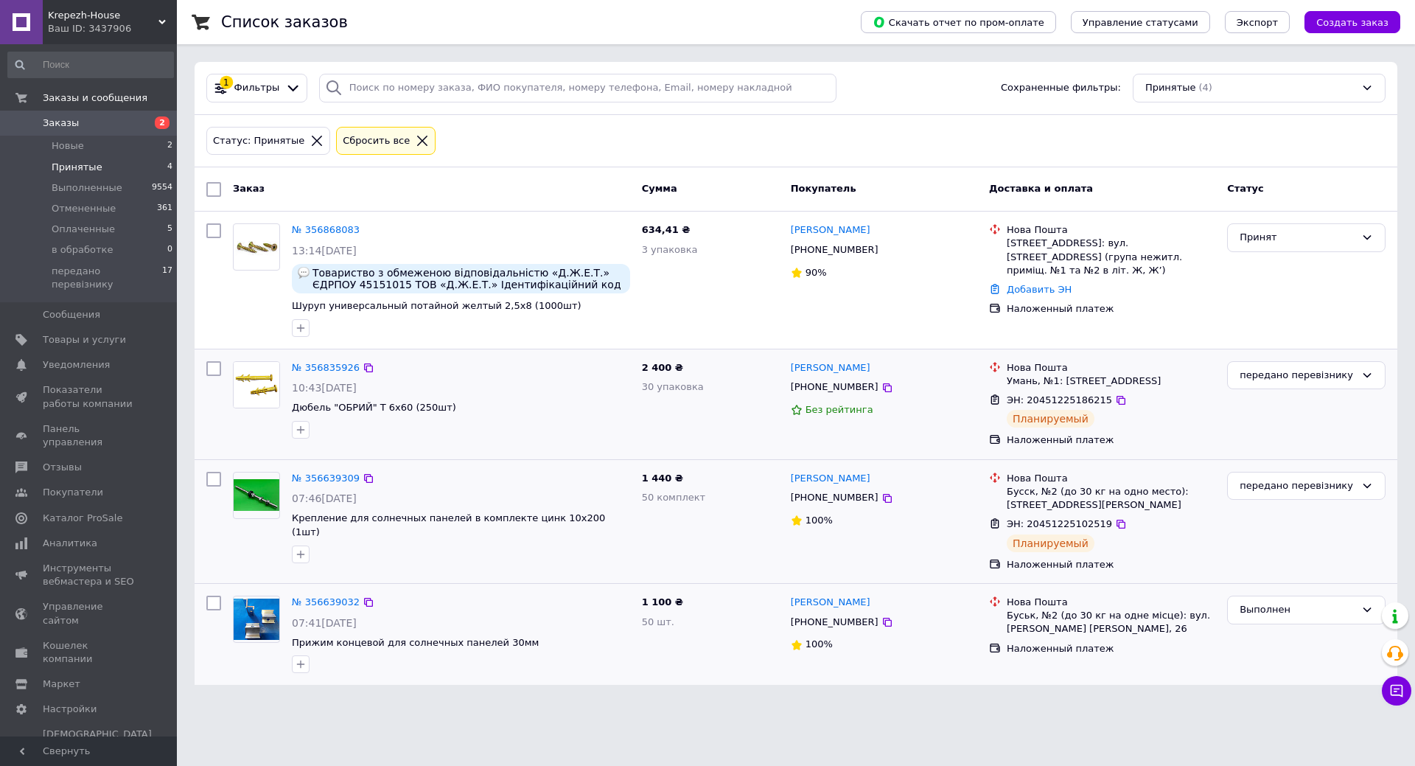
click at [134, 121] on span "Заказы" at bounding box center [90, 122] width 94 height 13
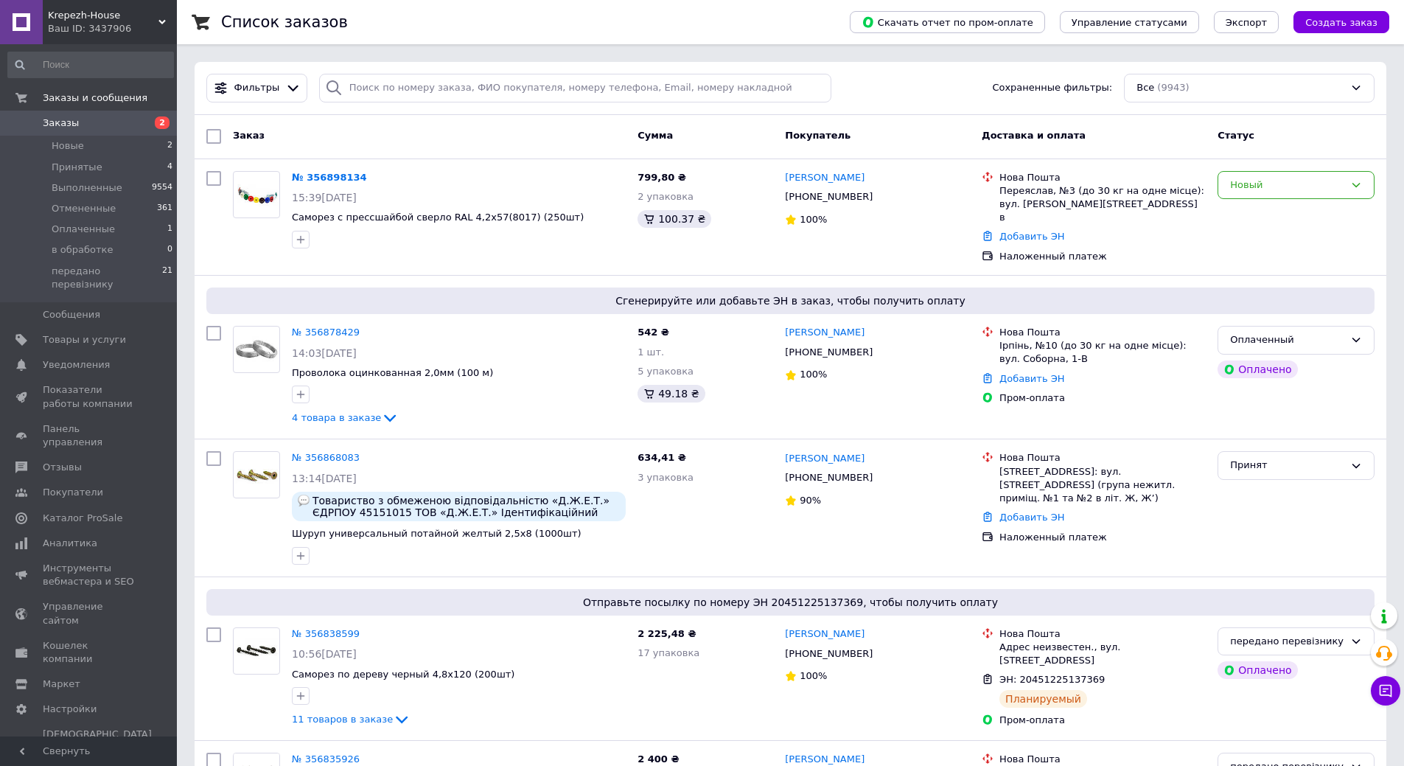
click at [111, 126] on span "Заказы" at bounding box center [90, 122] width 94 height 13
click at [127, 125] on span "Заказы" at bounding box center [90, 122] width 94 height 13
click at [126, 120] on span "Заказы" at bounding box center [90, 122] width 94 height 13
click at [97, 125] on span "Заказы" at bounding box center [90, 122] width 94 height 13
click at [321, 326] on link "№ 356878429" at bounding box center [326, 331] width 68 height 11
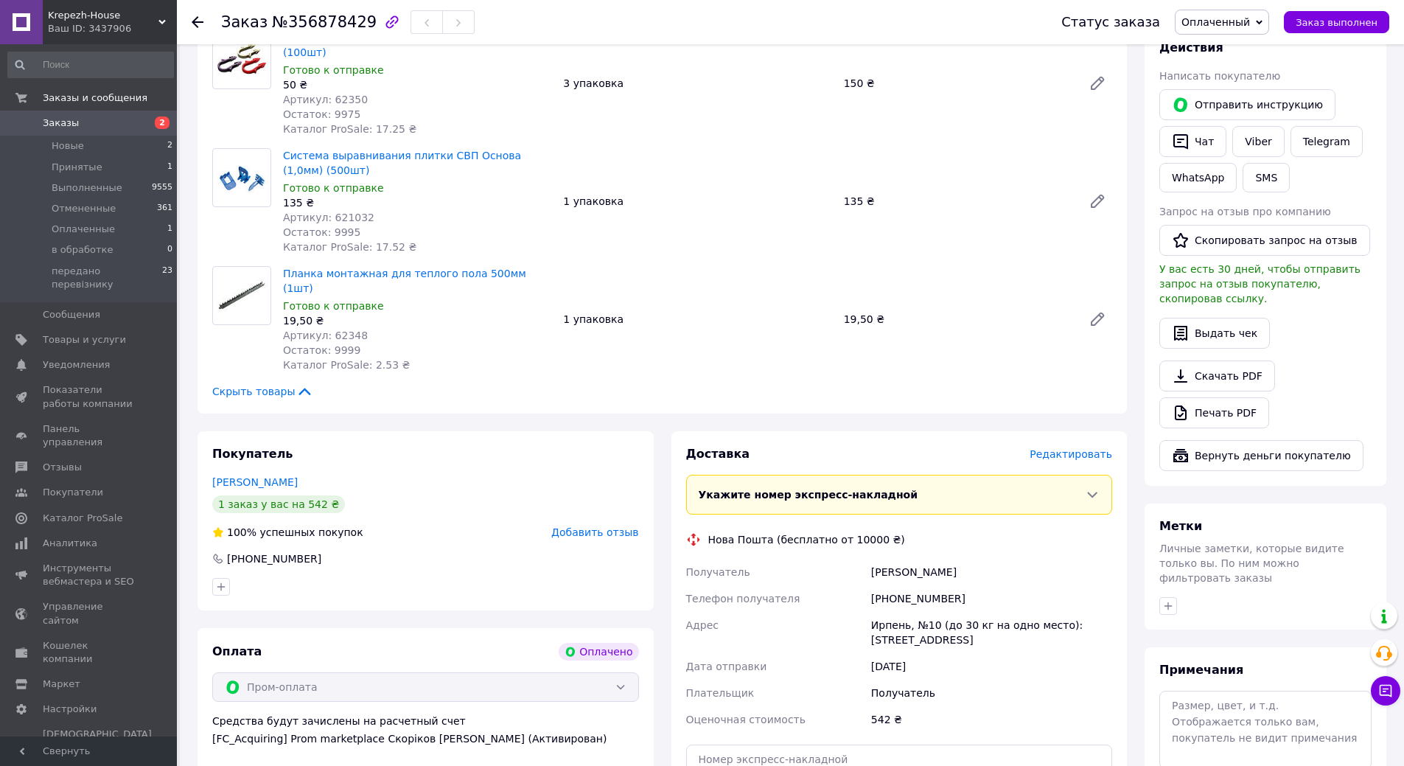
scroll to position [295, 0]
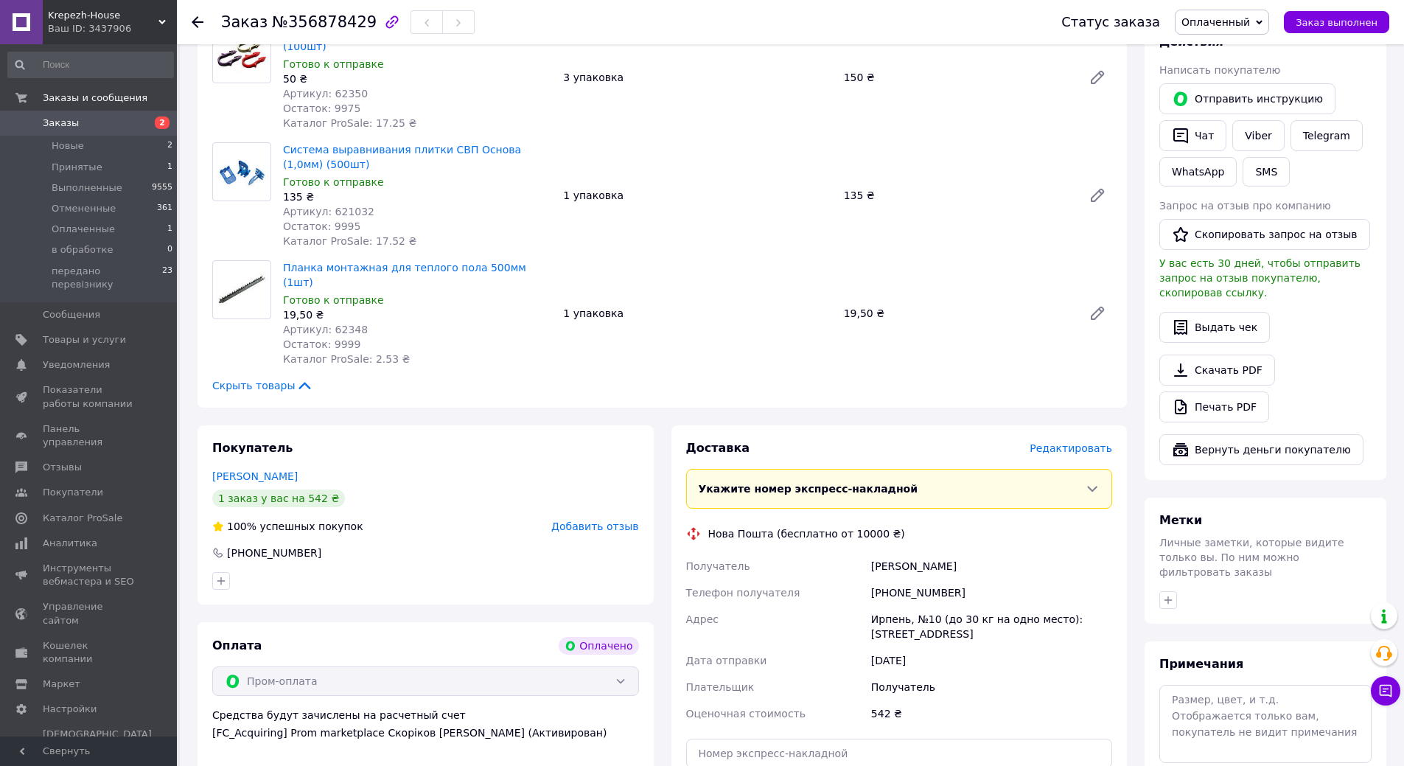
click at [939, 579] on div "[PHONE_NUMBER]" at bounding box center [991, 592] width 247 height 27
copy div "380503811334"
click at [895, 553] on div "Рыбалка Руслан" at bounding box center [991, 566] width 247 height 27
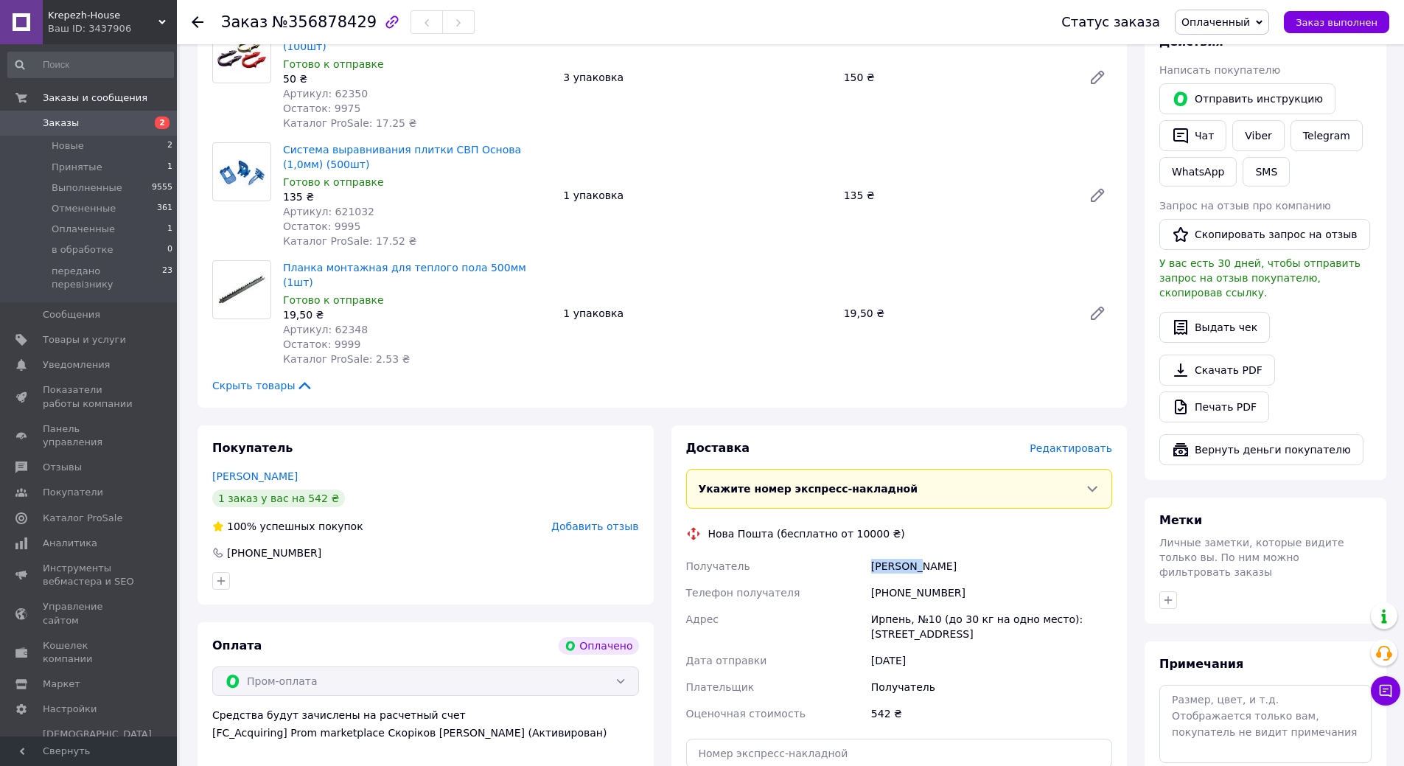
copy div "Рыбалка"
click at [936, 553] on div "Рыбалка Руслан" at bounding box center [991, 566] width 247 height 27
copy div "Руслан"
click at [892, 606] on div "Ирпень, №10 (до 30 кг на одно место): ул. Соборная, 1-В" at bounding box center [991, 626] width 247 height 41
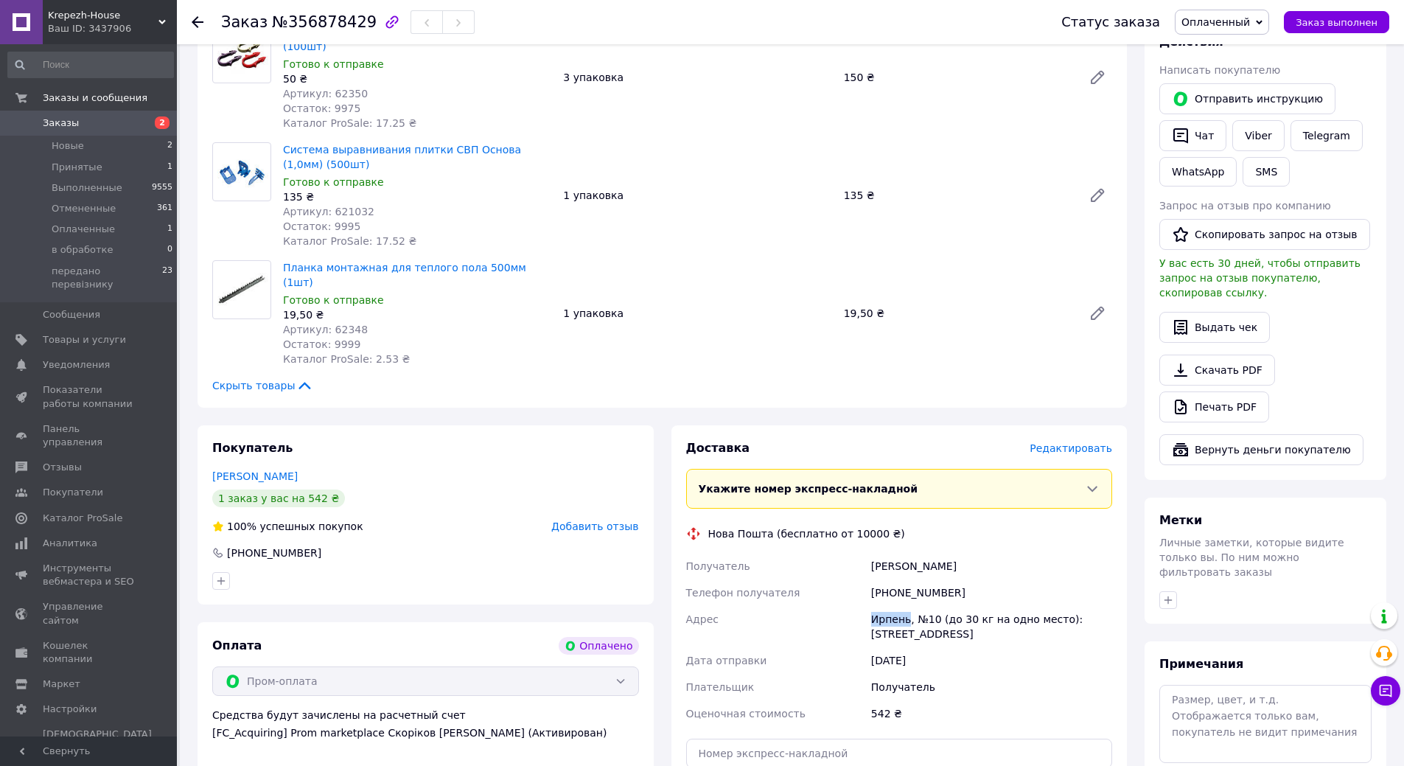
click at [892, 606] on div "Ирпень, №10 (до 30 кг на одно место): ул. Соборная, 1-В" at bounding box center [991, 626] width 247 height 41
copy div "Ирпень"
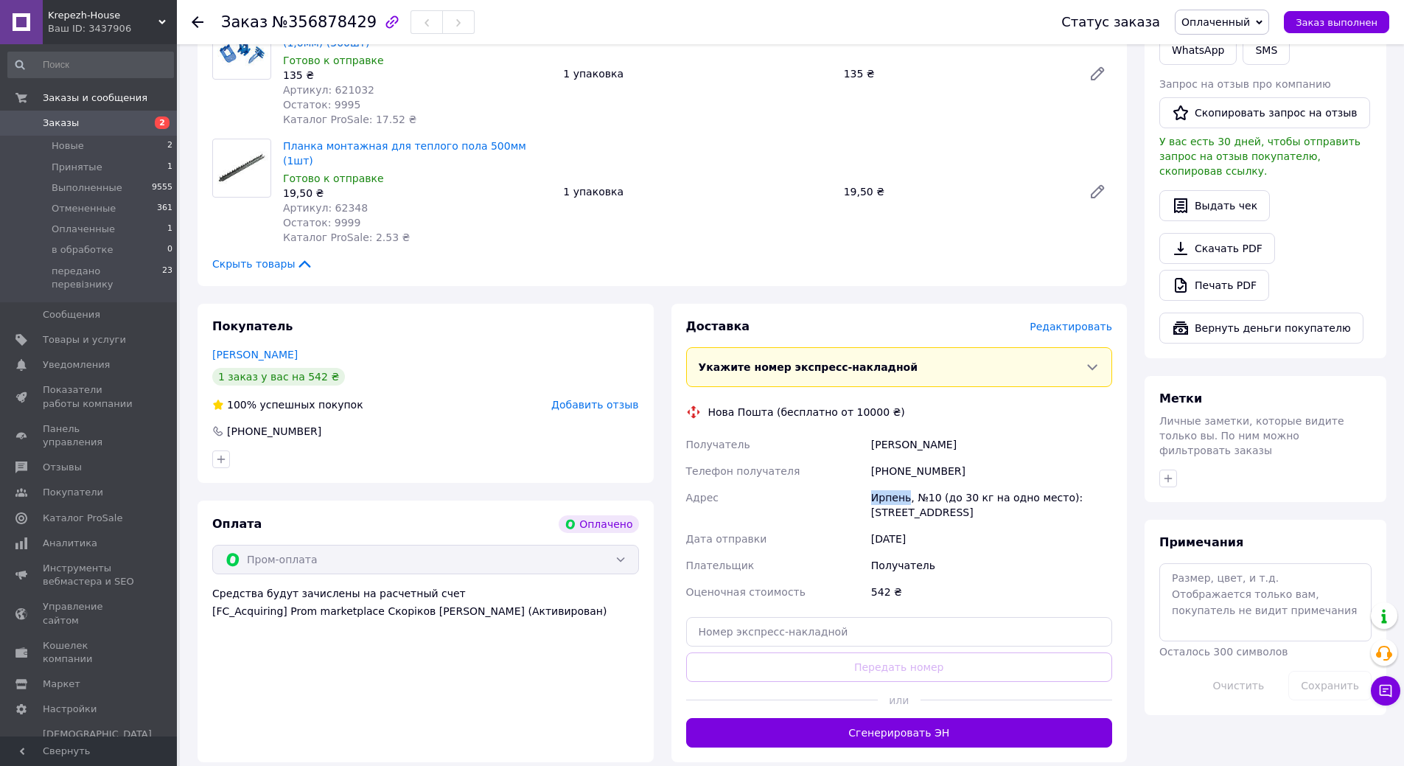
scroll to position [442, 0]
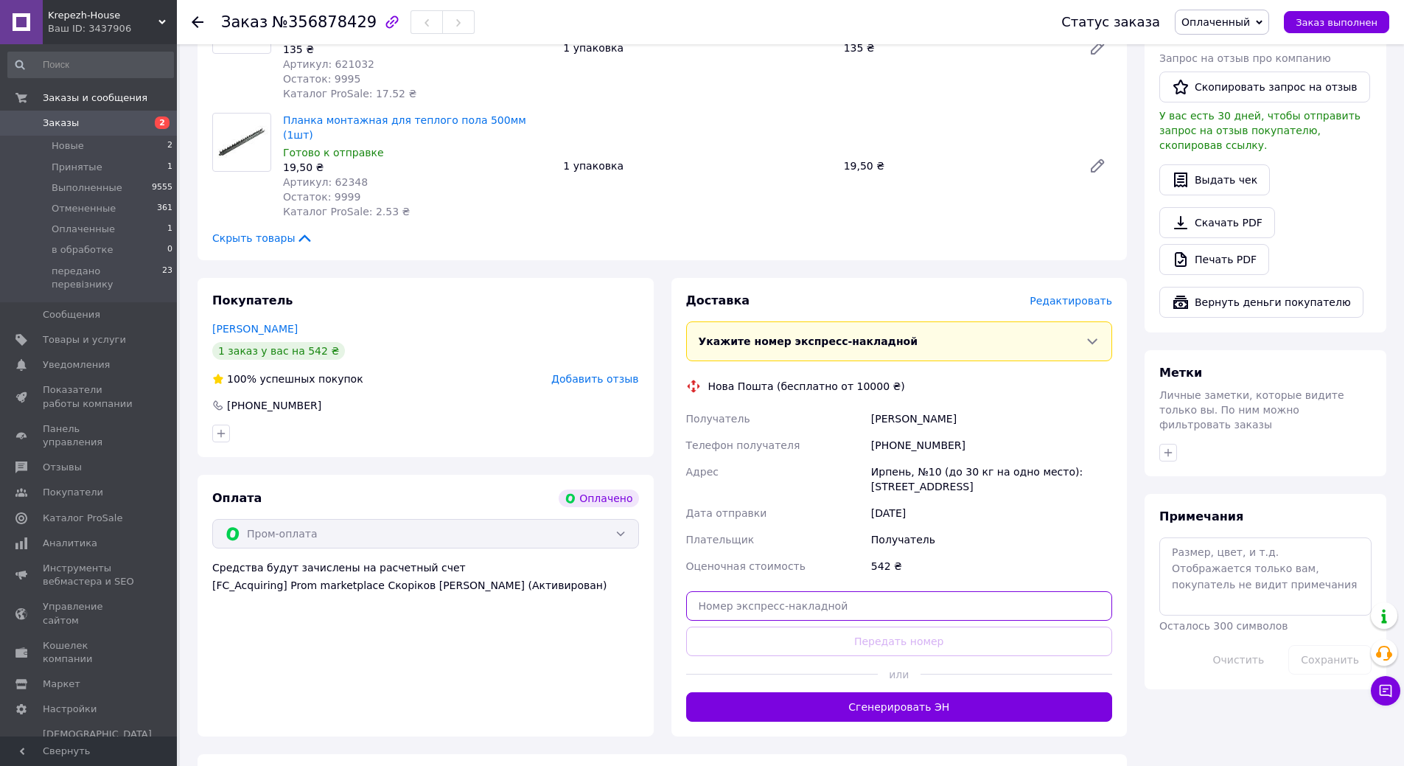
click at [898, 591] on input "text" at bounding box center [899, 605] width 427 height 29
paste input "20451225254743"
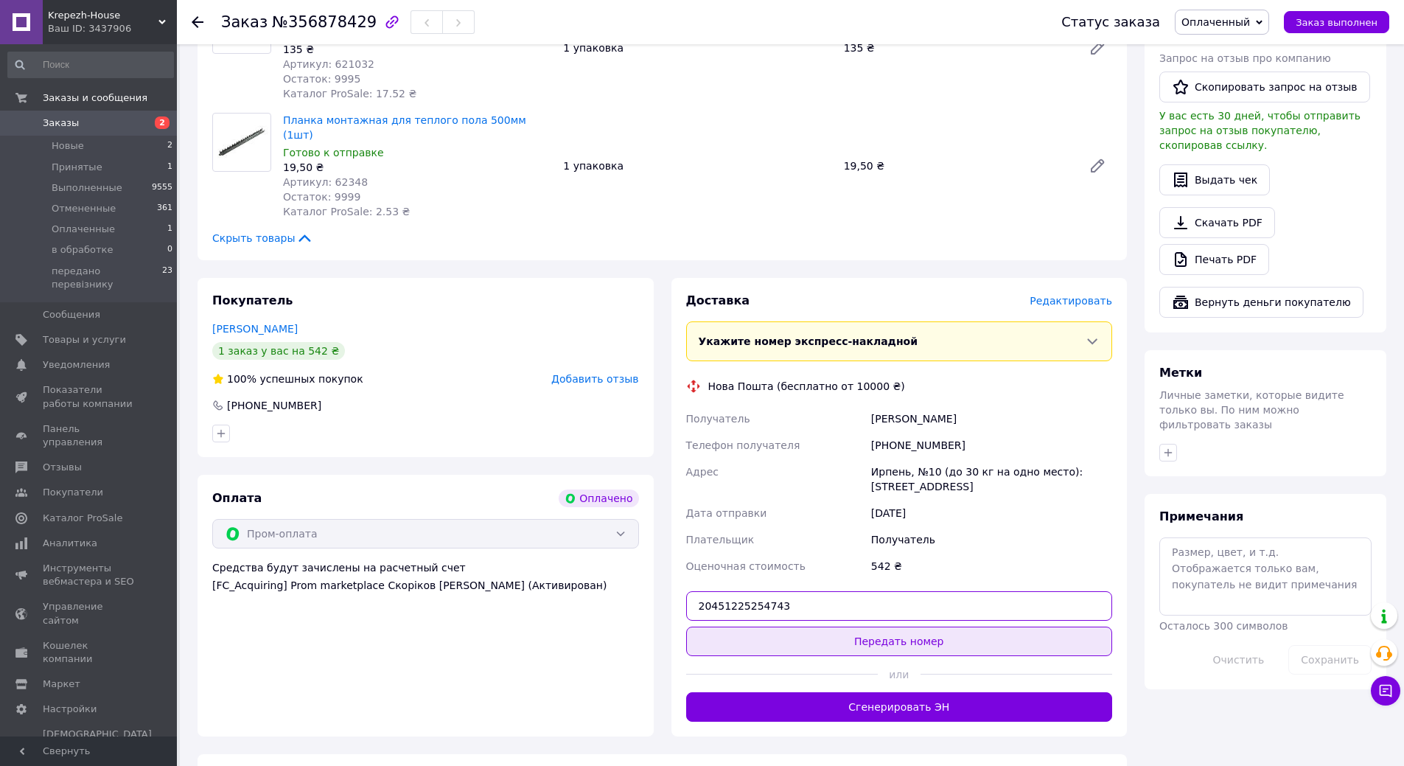
type input "20451225254743"
click at [892, 626] on button "Передать номер" at bounding box center [899, 640] width 427 height 29
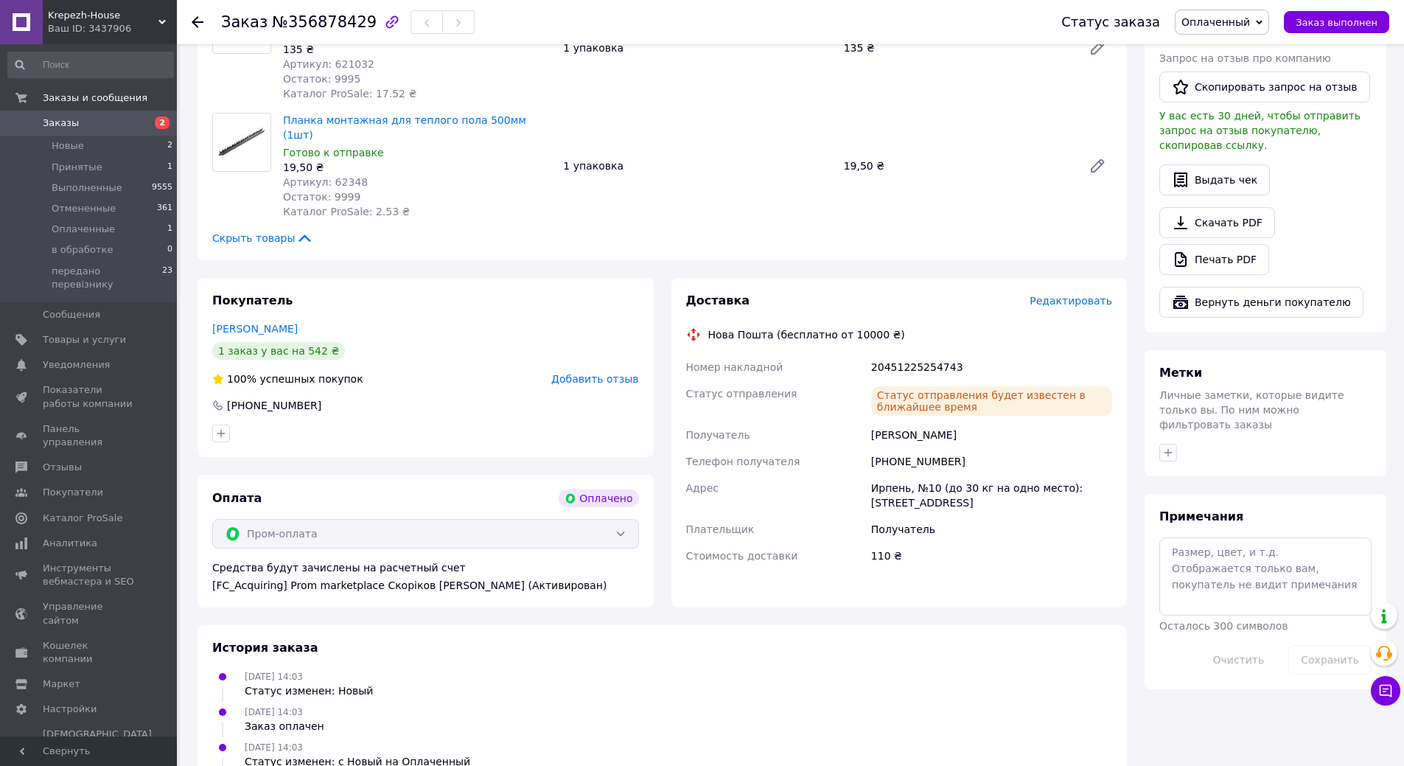
scroll to position [0, 0]
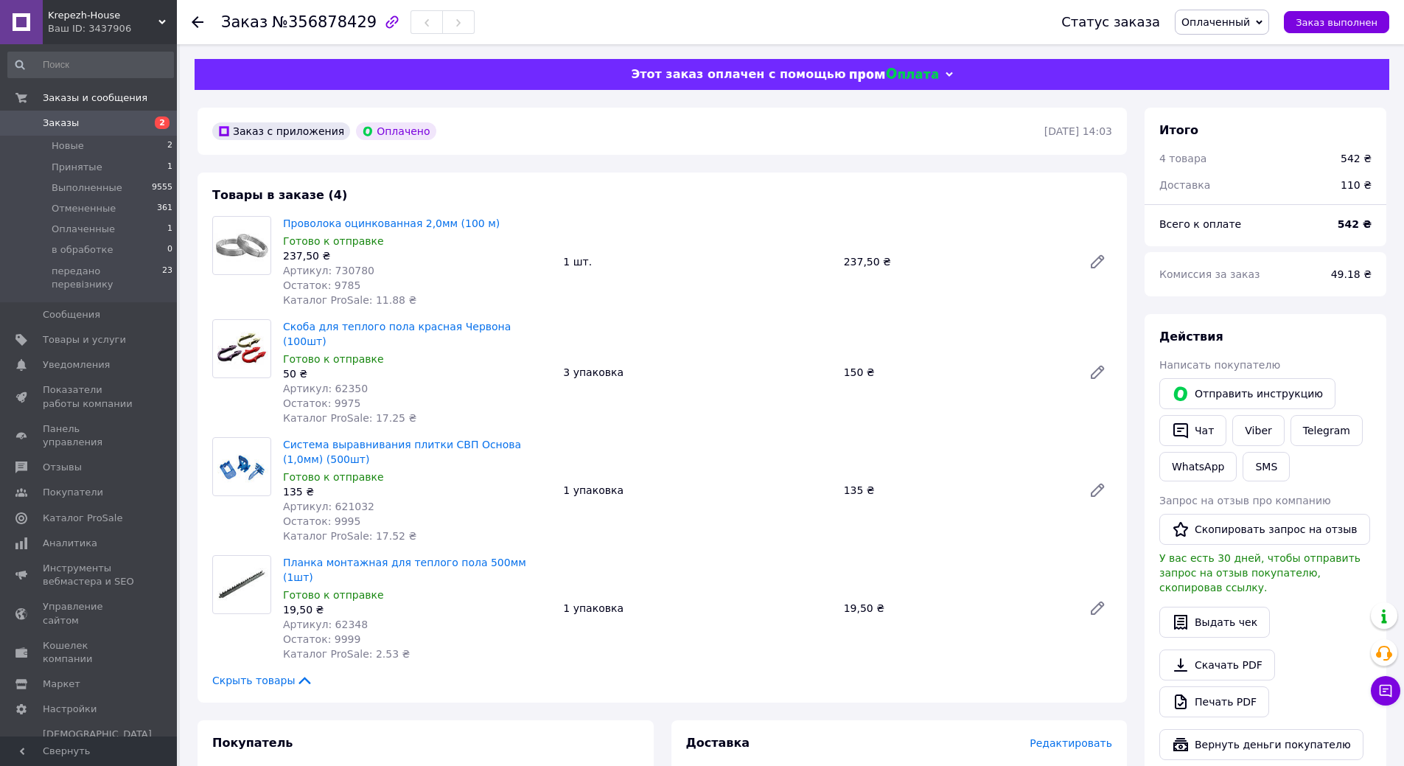
click at [1242, 27] on span "Оплаченный" at bounding box center [1215, 22] width 69 height 12
click at [1239, 138] on li "передано перевізнику" at bounding box center [1239, 140] width 128 height 22
drag, startPoint x: 1303, startPoint y: 633, endPoint x: 1267, endPoint y: 737, distance: 109.7
click at [1267, 737] on div "Действия Написать покупателю   Отправить инструкцию   Чат Viber Telegram WhatsA…" at bounding box center [1265, 544] width 212 height 431
click at [108, 120] on span "Заказы" at bounding box center [90, 122] width 94 height 13
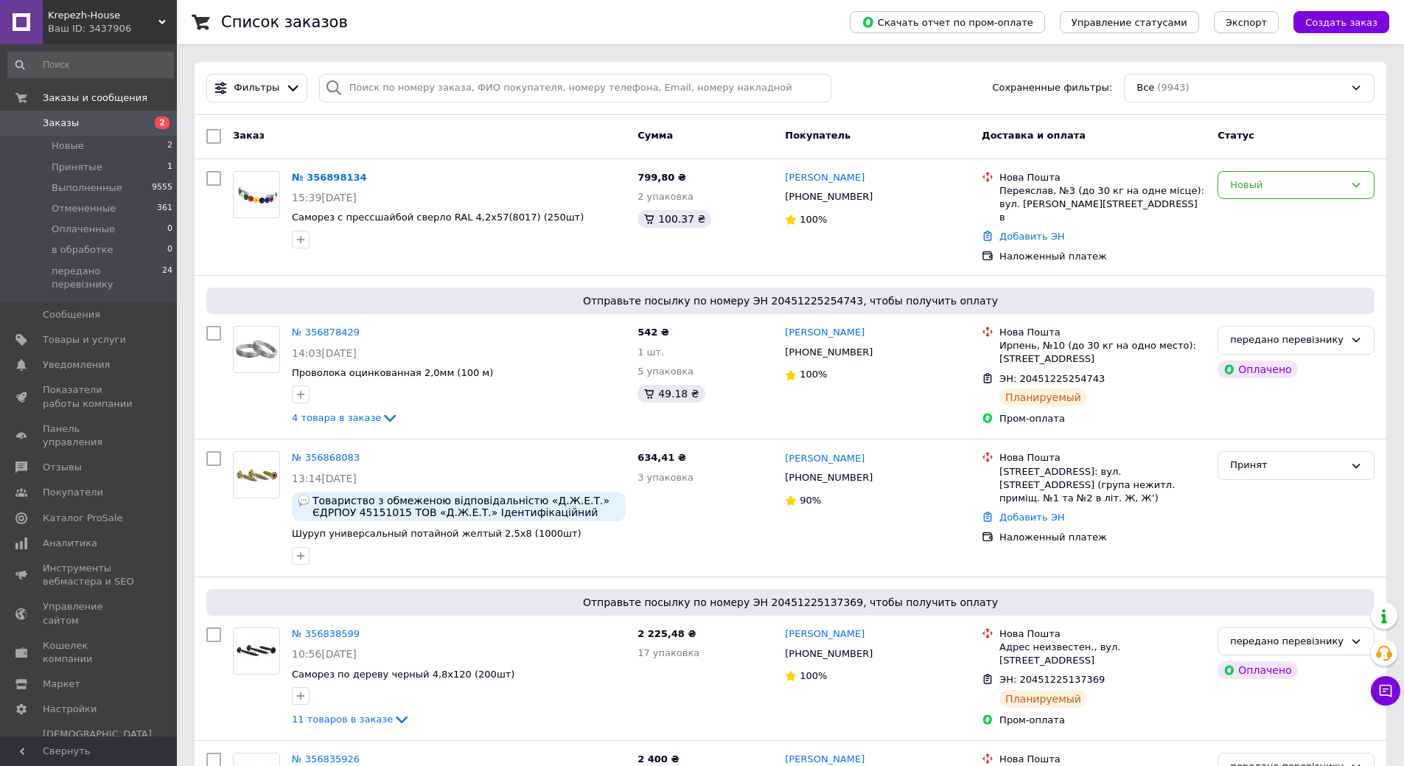
click at [126, 122] on span "Заказы" at bounding box center [90, 122] width 94 height 13
click at [80, 121] on span "Заказы" at bounding box center [90, 122] width 94 height 13
click at [97, 119] on span "Заказы" at bounding box center [90, 122] width 94 height 13
